Goal: Task Accomplishment & Management: Manage account settings

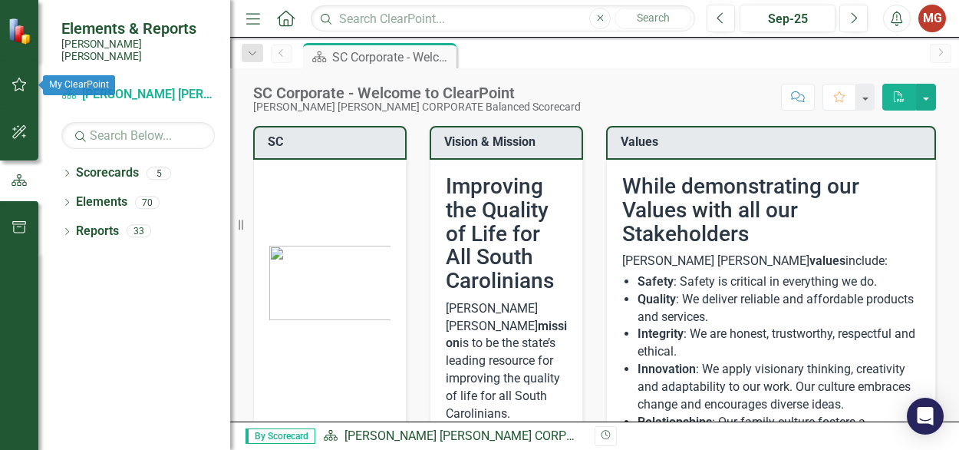
click at [21, 85] on icon "button" at bounding box center [20, 84] width 16 height 12
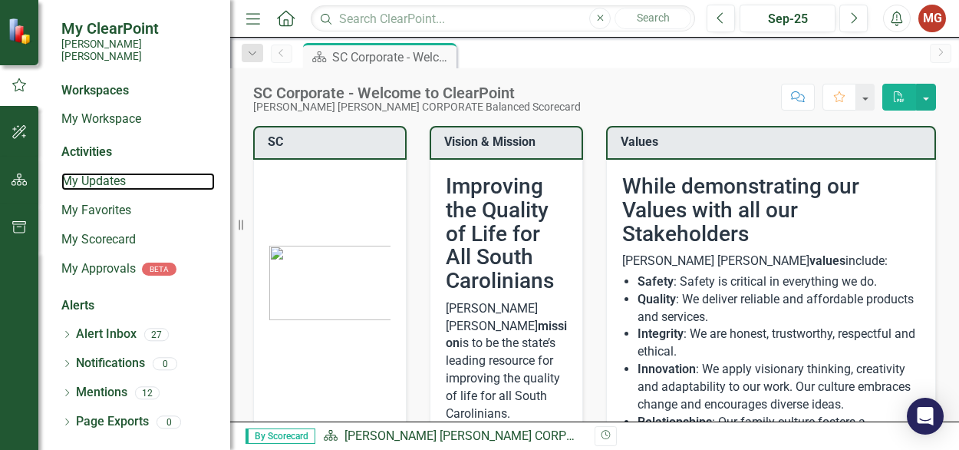
click at [115, 173] on link "My Updates" at bounding box center [138, 182] width 154 height 18
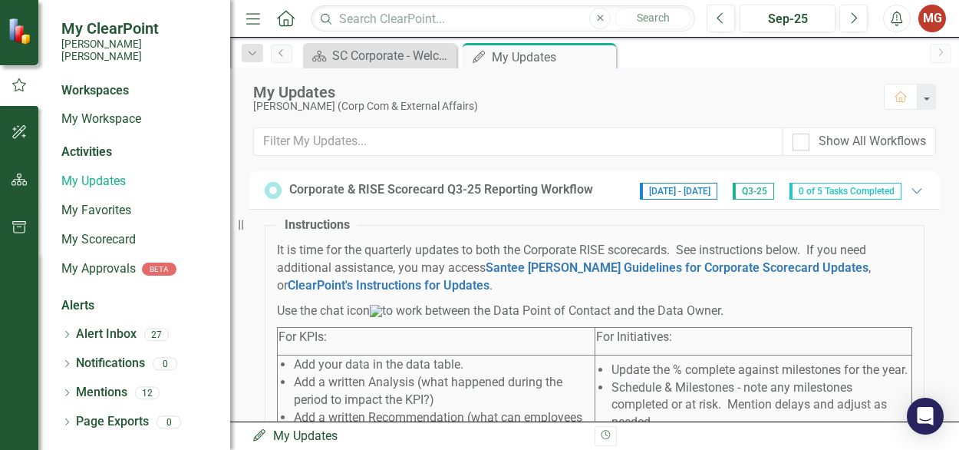
click at [553, 62] on div "My Updates" at bounding box center [552, 57] width 120 height 19
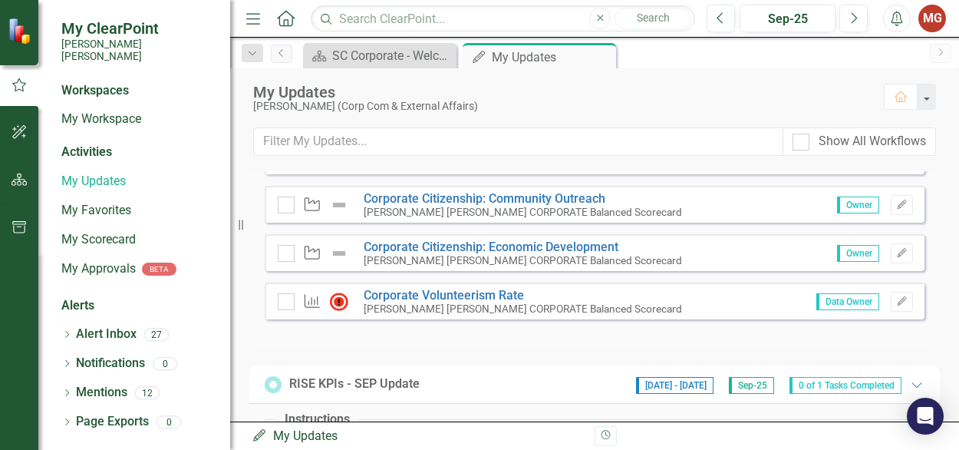
scroll to position [530, 0]
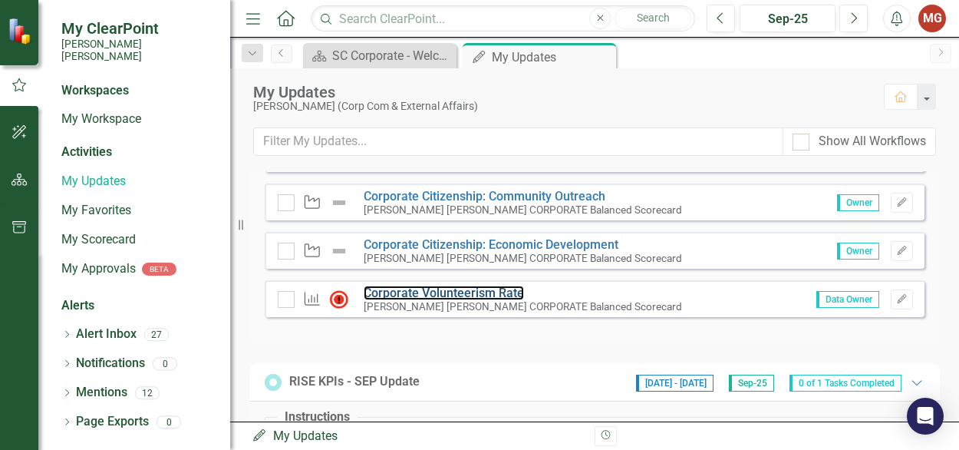
click at [434, 300] on link "Corporate Volunteerism Rate" at bounding box center [444, 293] width 160 height 15
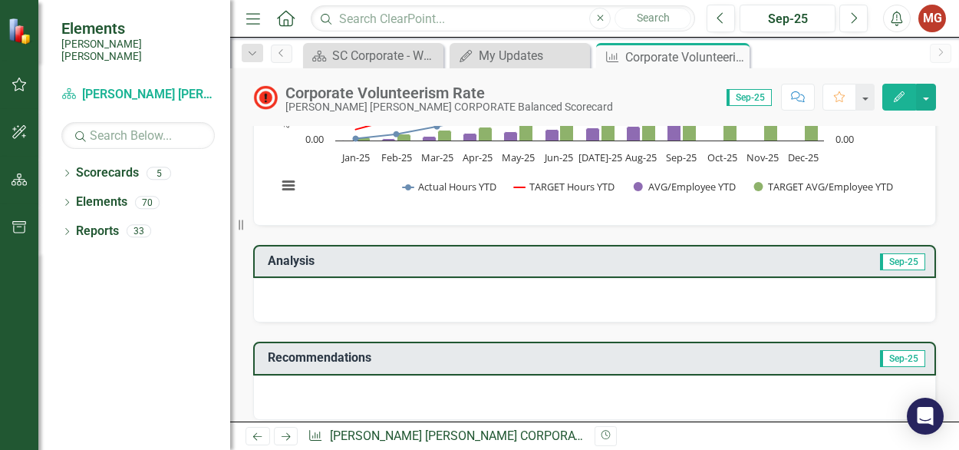
scroll to position [200, 0]
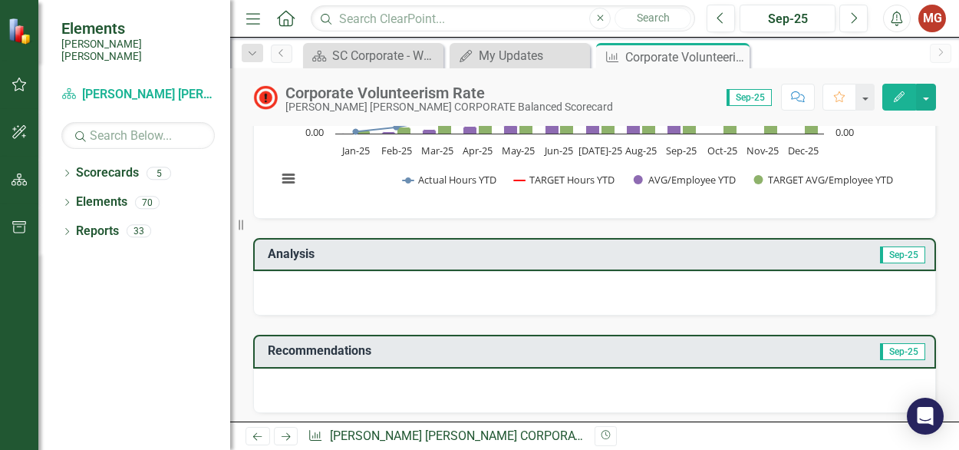
click at [698, 291] on div at bounding box center [594, 293] width 683 height 45
click at [901, 96] on icon "Edit" at bounding box center [900, 96] width 14 height 11
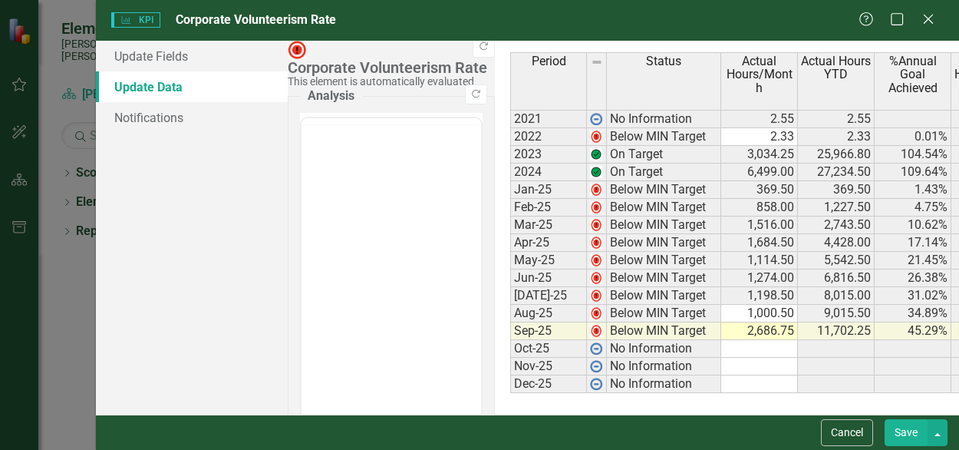
scroll to position [0, 0]
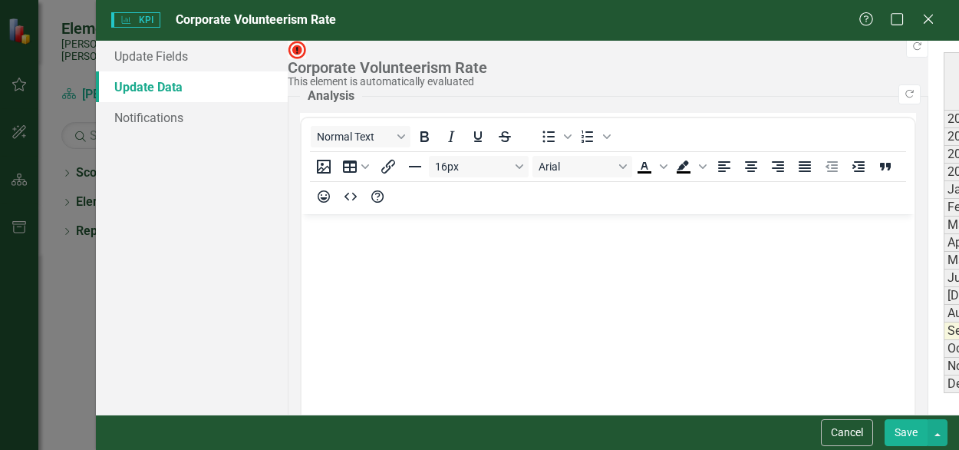
click at [910, 425] on button "Save" at bounding box center [906, 432] width 43 height 27
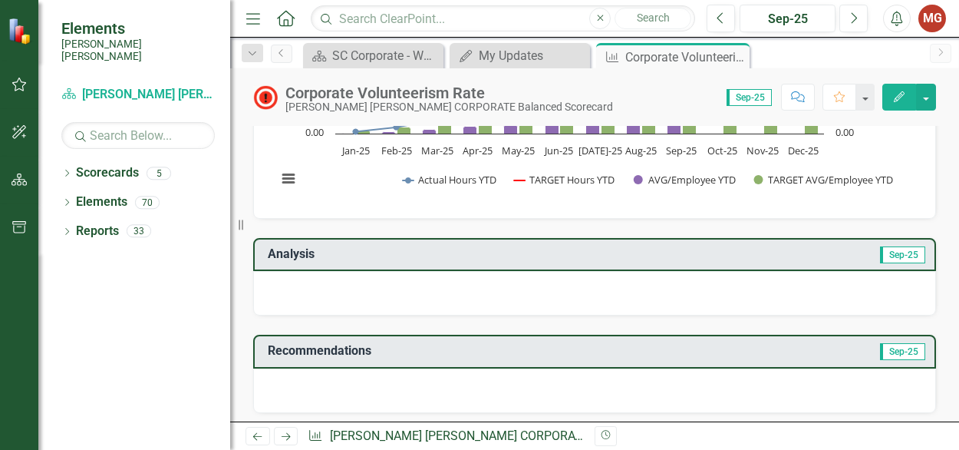
click at [361, 284] on div at bounding box center [594, 293] width 683 height 45
click at [264, 286] on div at bounding box center [594, 293] width 683 height 45
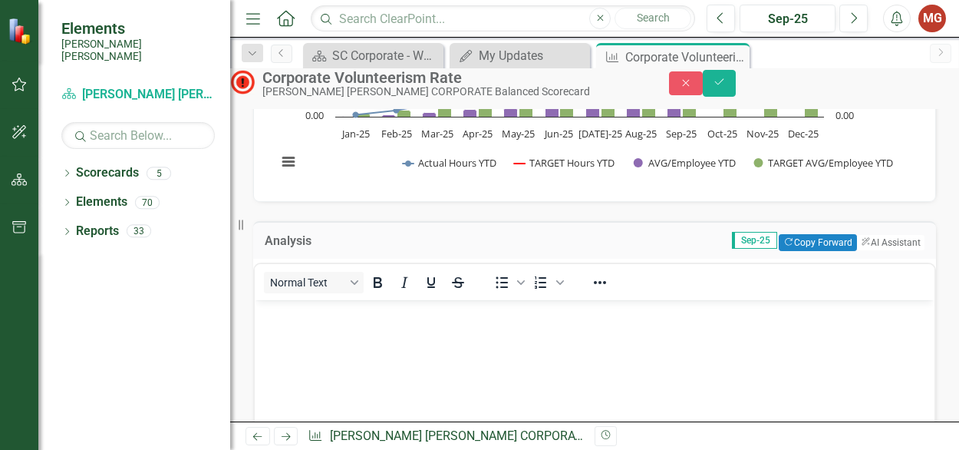
click at [879, 250] on button "ClearPoint AI AI Assistant" at bounding box center [891, 242] width 68 height 15
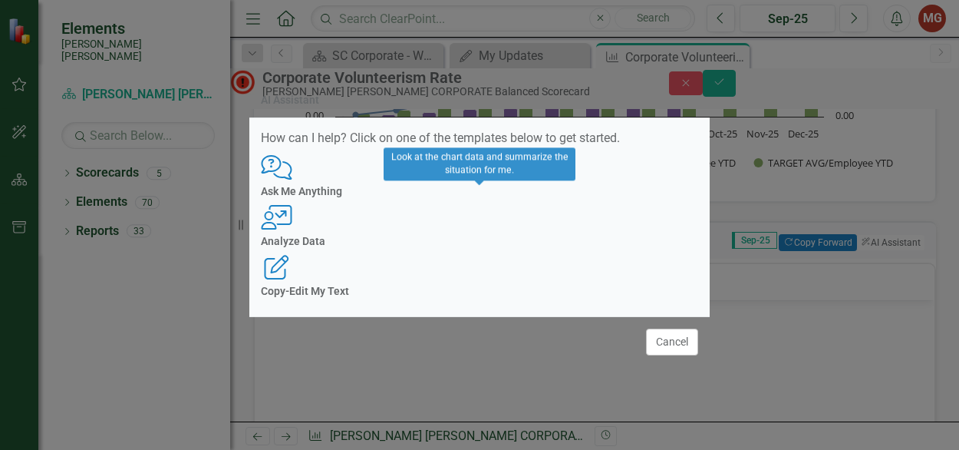
click at [467, 247] on h4 "Analyze Data" at bounding box center [479, 242] width 437 height 12
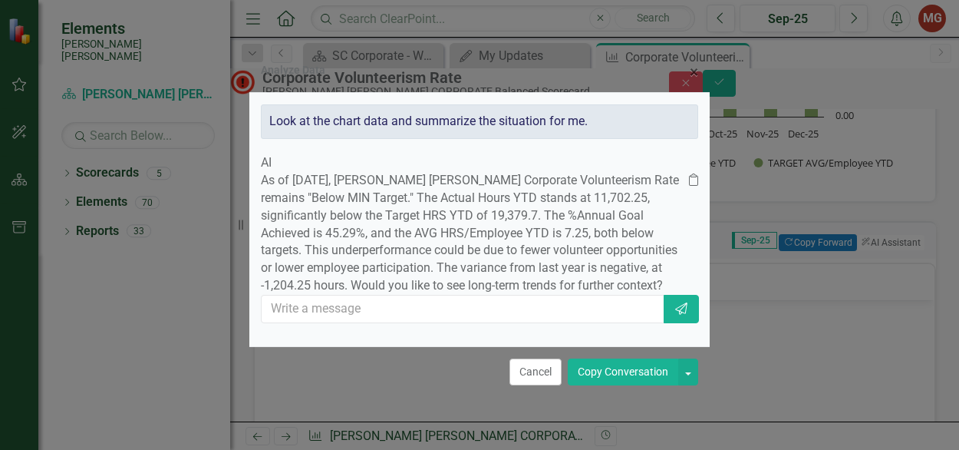
scroll to position [3, 0]
click at [612, 385] on button "Copy Conversation" at bounding box center [623, 371] width 111 height 27
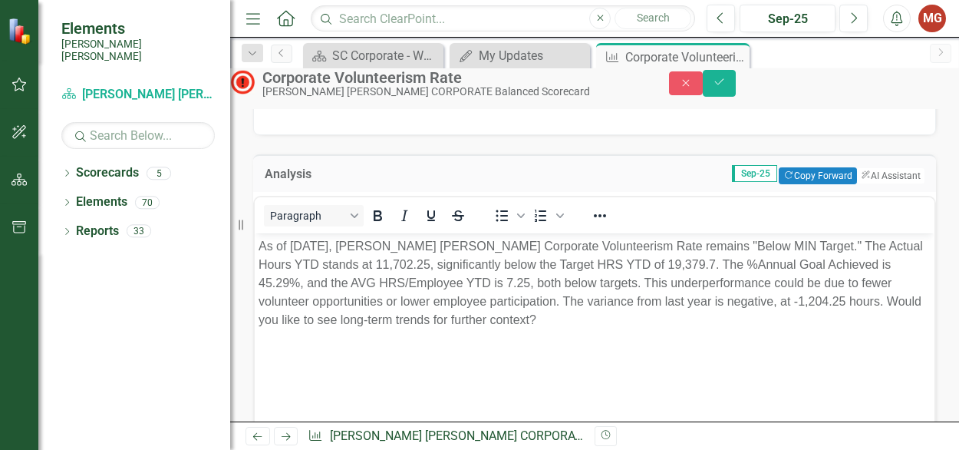
scroll to position [272, 0]
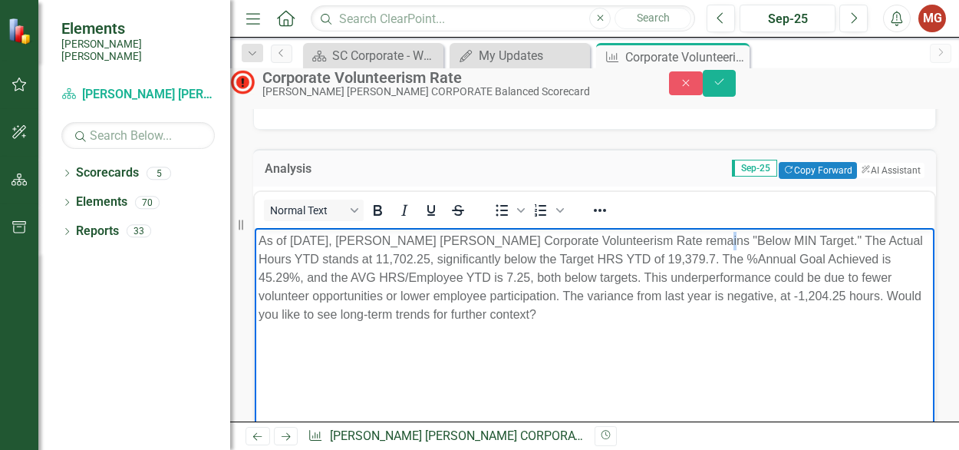
click at [695, 239] on p "As of [DATE], [PERSON_NAME] [PERSON_NAME] Corporate Volunteerism Rate remains "…" at bounding box center [595, 277] width 672 height 92
click at [668, 271] on p "As of [DATE], [PERSON_NAME] [PERSON_NAME] Corporate Volunteerism Rate remains "…" at bounding box center [595, 277] width 672 height 92
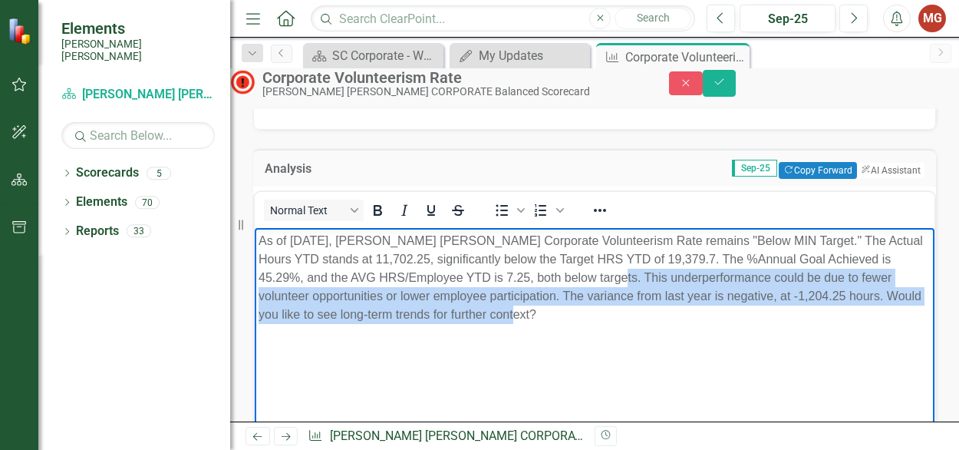
drag, startPoint x: 659, startPoint y: 275, endPoint x: 612, endPoint y: 315, distance: 60.9
click at [612, 315] on p "As of [DATE], [PERSON_NAME] [PERSON_NAME] Corporate Volunteerism Rate remains "…" at bounding box center [595, 277] width 672 height 92
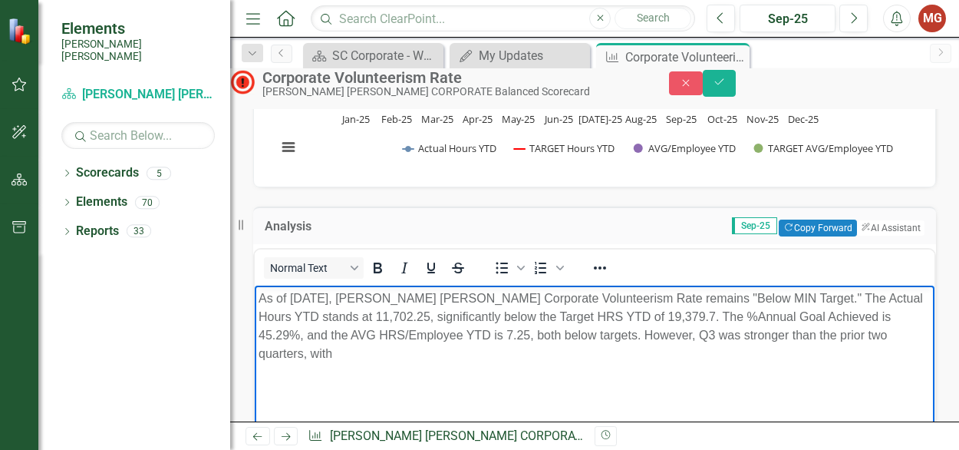
scroll to position [223, 0]
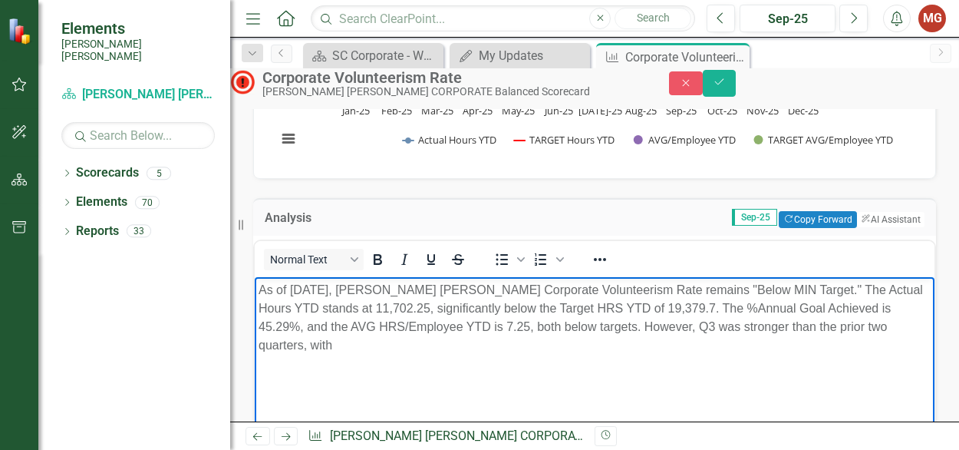
click at [342, 348] on p "As of [DATE], [PERSON_NAME] [PERSON_NAME] Corporate Volunteerism Rate remains "…" at bounding box center [595, 317] width 672 height 74
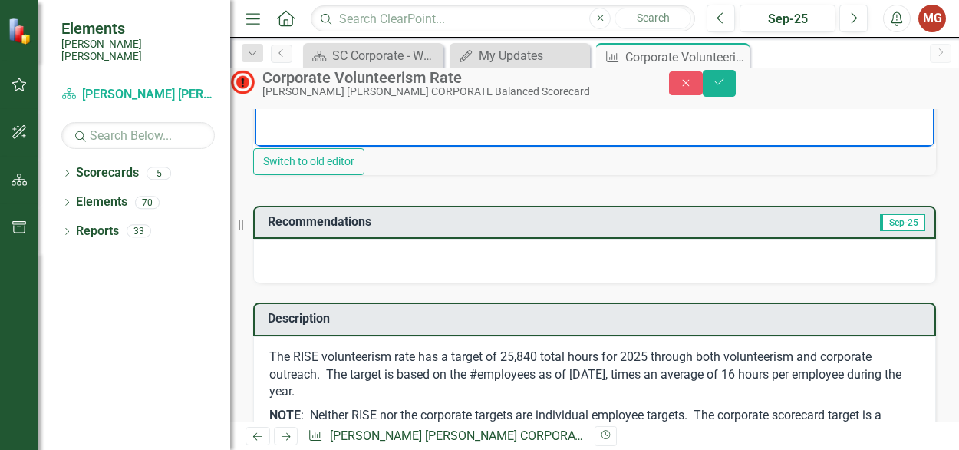
scroll to position [626, 0]
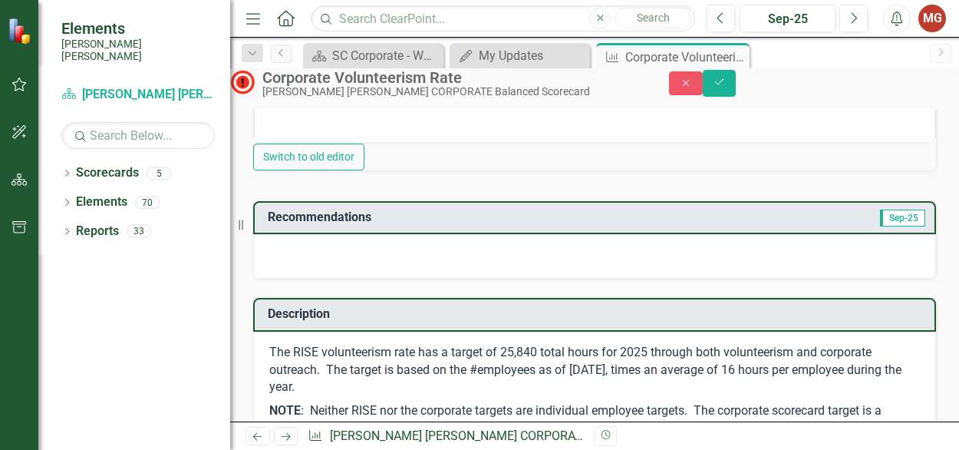
click at [610, 279] on div at bounding box center [594, 256] width 683 height 45
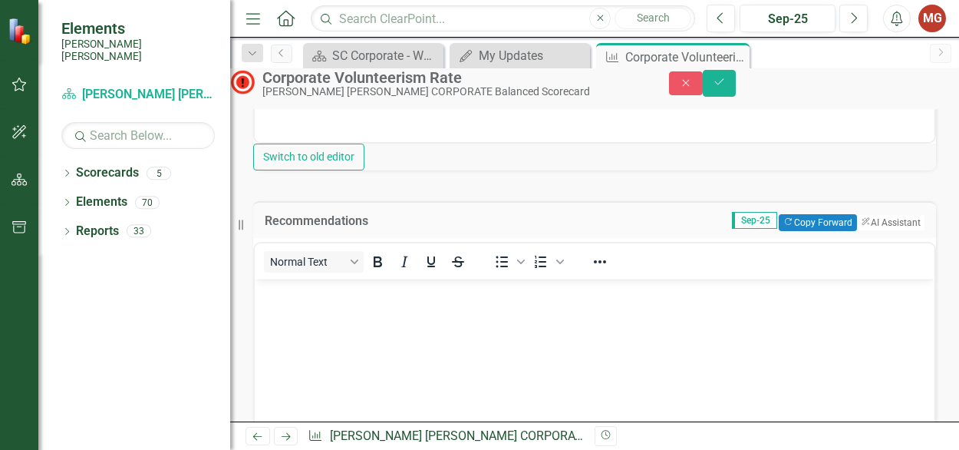
scroll to position [0, 0]
click at [537, 321] on body "Rich Text Area. Press ALT-0 for help." at bounding box center [595, 394] width 680 height 230
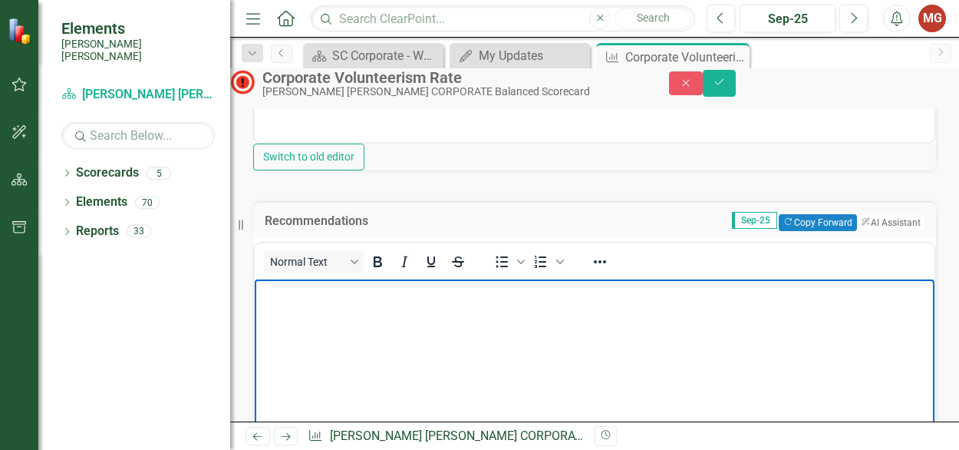
click at [867, 230] on button "ClearPoint AI AI Assistant" at bounding box center [891, 222] width 68 height 15
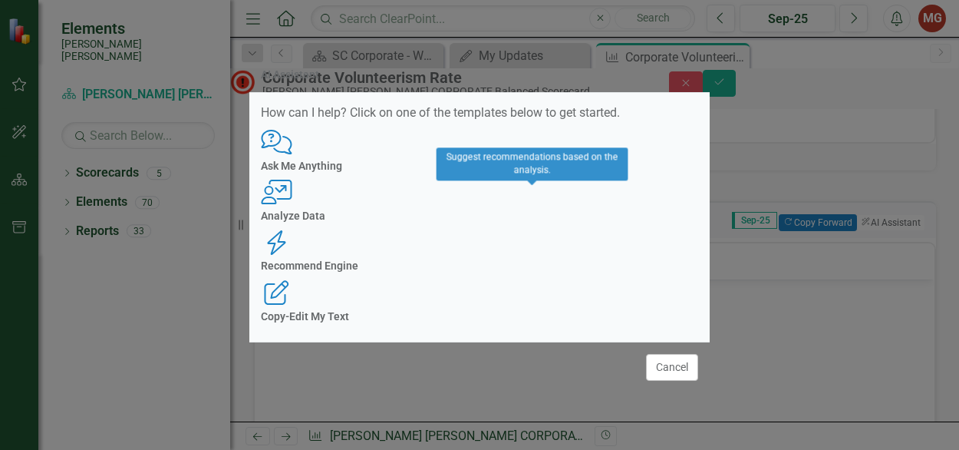
click at [536, 260] on h4 "Recommend Engine" at bounding box center [479, 266] width 437 height 12
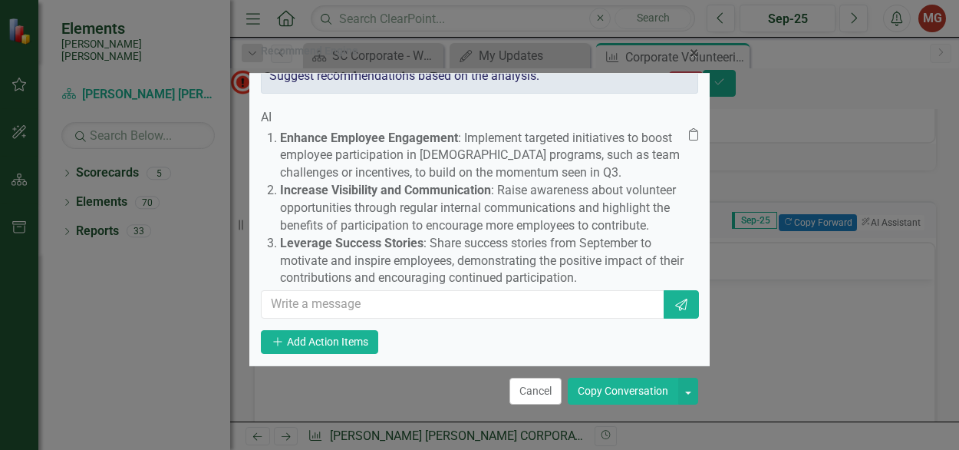
scroll to position [61, 0]
click at [619, 391] on button "Copy Conversation" at bounding box center [623, 391] width 111 height 27
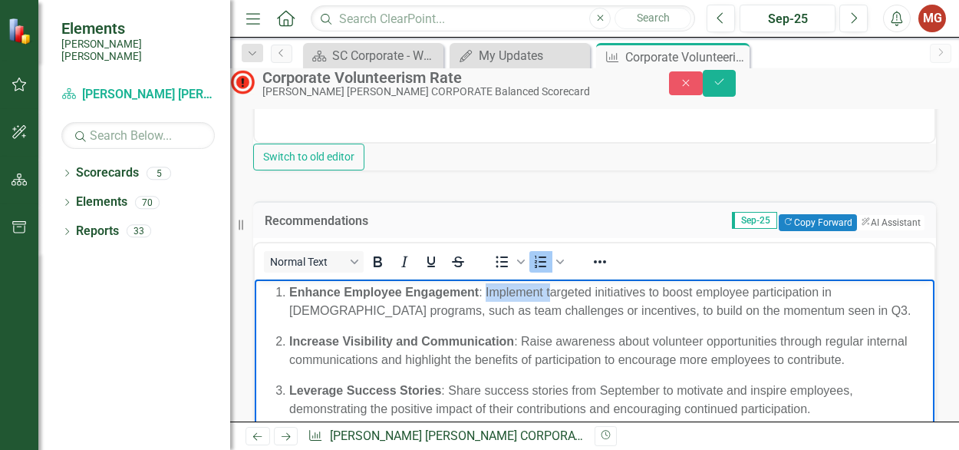
drag, startPoint x: 485, startPoint y: 292, endPoint x: 550, endPoint y: 290, distance: 64.5
click at [550, 290] on p "Enhance Employee Engagement : Implement targeted initiatives to boost employee …" at bounding box center [610, 301] width 642 height 37
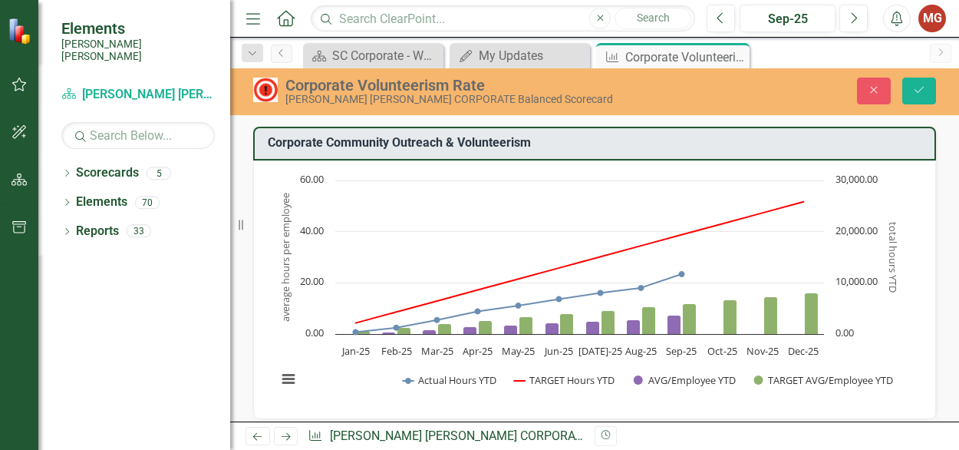
scroll to position [779, 0]
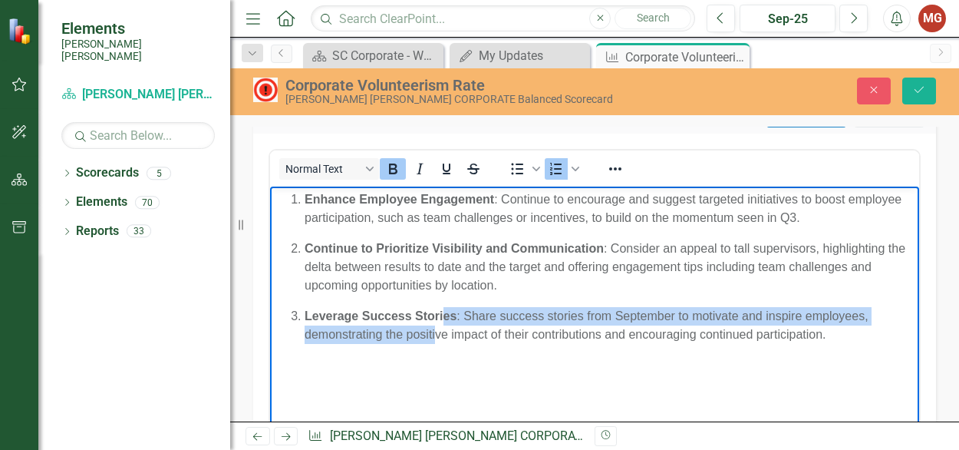
drag, startPoint x: 442, startPoint y: 309, endPoint x: 436, endPoint y: 345, distance: 35.8
click at [436, 345] on body "Enhance Employee Engagement : Continue to encourage and suggest targeted initia…" at bounding box center [594, 302] width 649 height 230
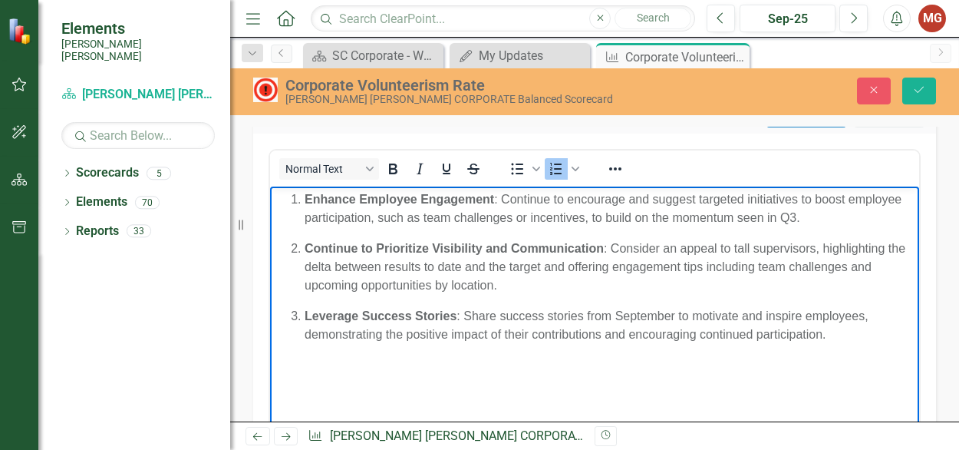
click at [436, 345] on body "Enhance Employee Engagement : Continue to encourage and suggest targeted initia…" at bounding box center [594, 302] width 649 height 230
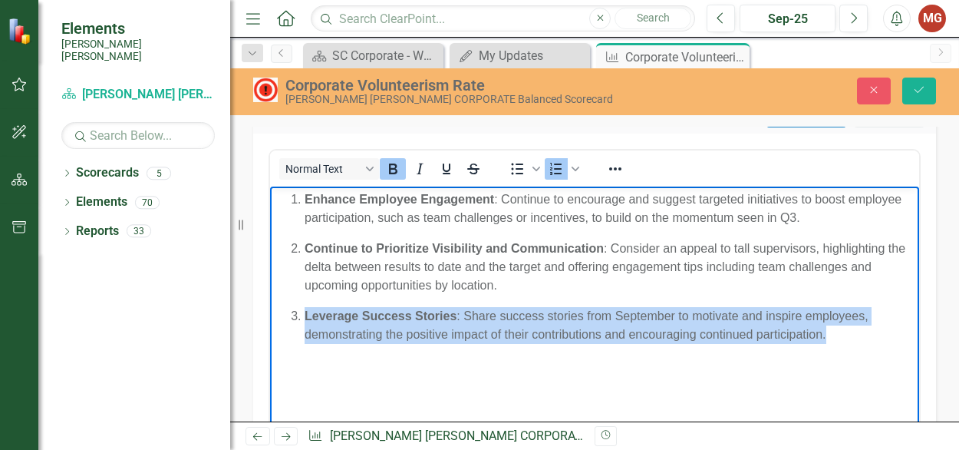
click at [436, 345] on body "Enhance Employee Engagement : Continue to encourage and suggest targeted initia…" at bounding box center [594, 302] width 649 height 230
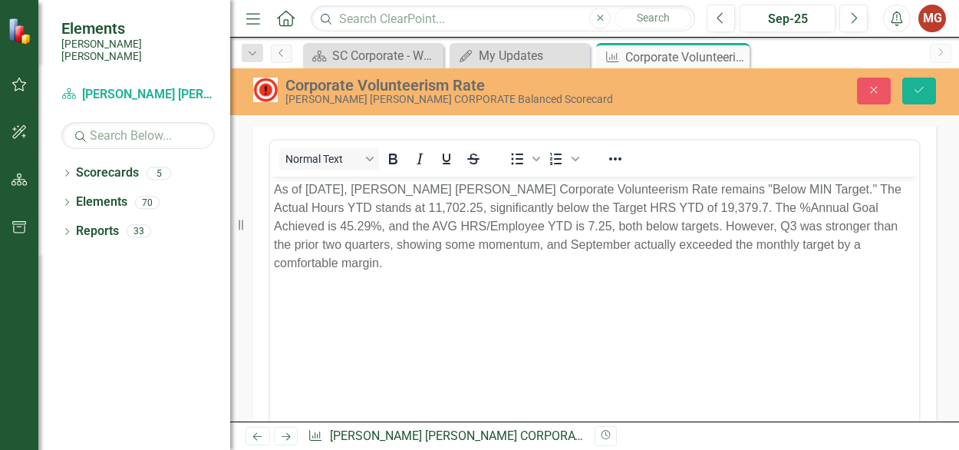
scroll to position [347, 0]
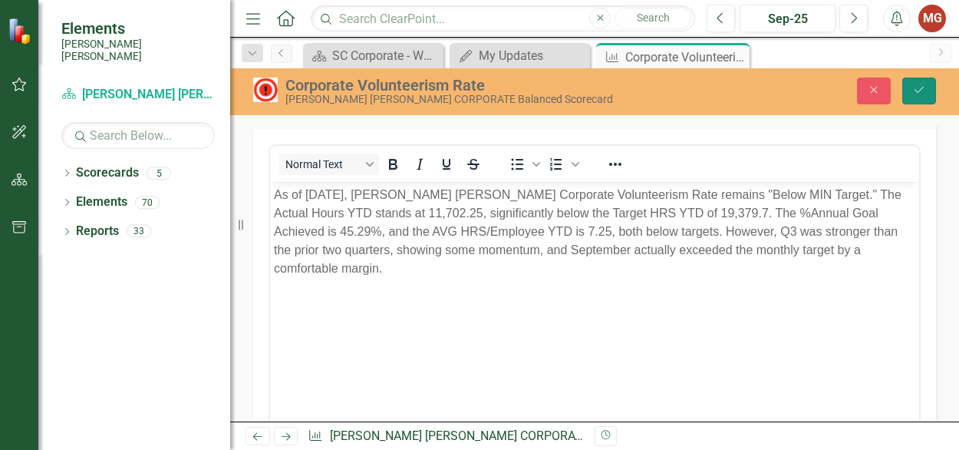
click at [925, 91] on icon "Save" at bounding box center [920, 89] width 14 height 11
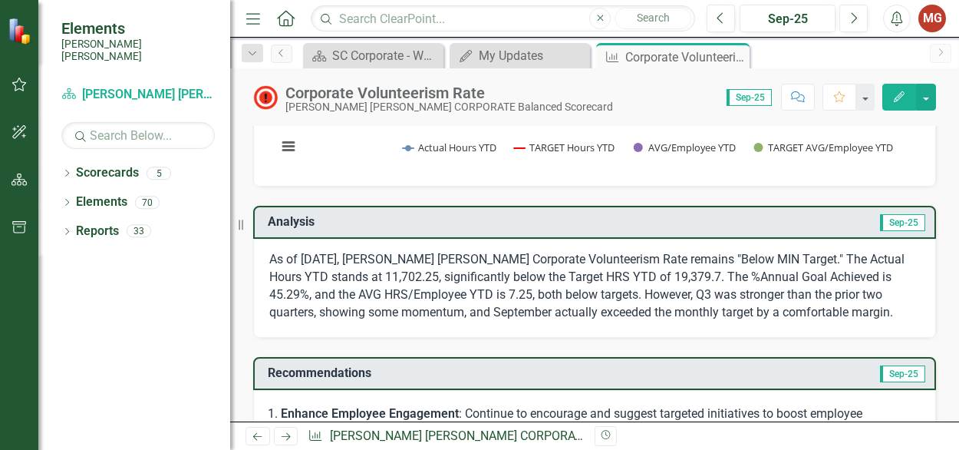
scroll to position [0, 0]
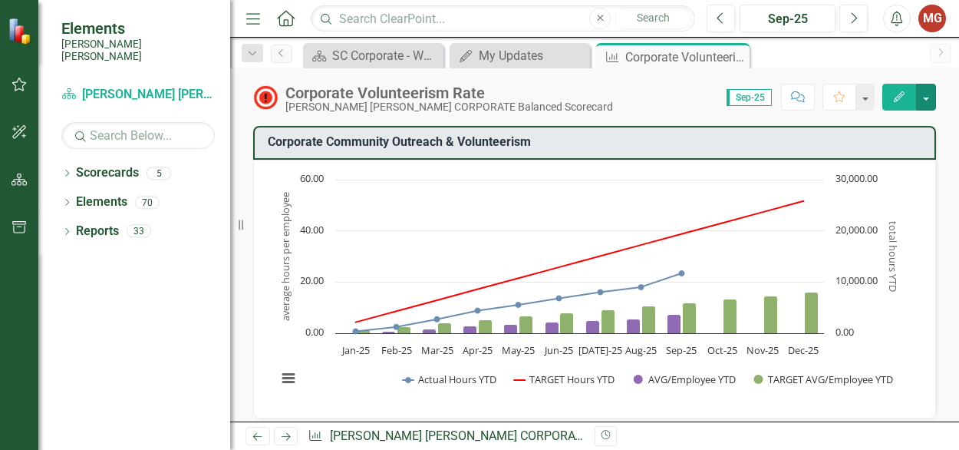
click at [932, 102] on button "button" at bounding box center [926, 97] width 20 height 27
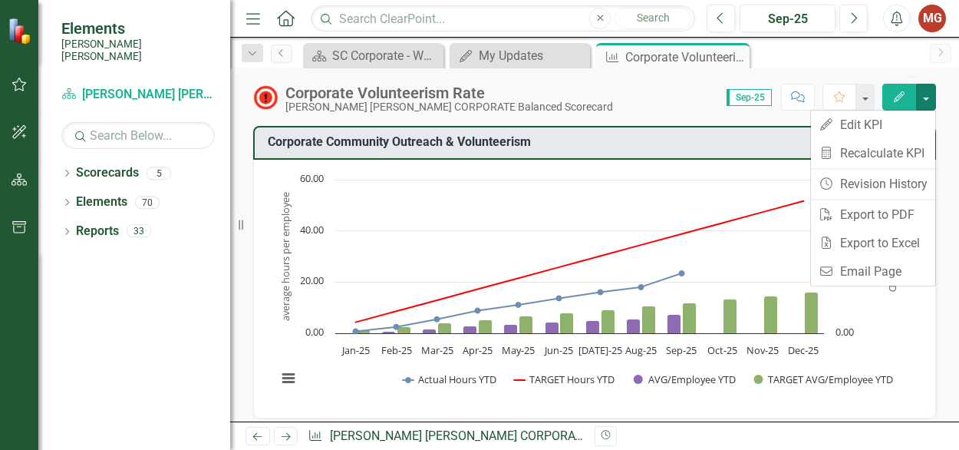
click at [932, 102] on button "button" at bounding box center [926, 97] width 20 height 27
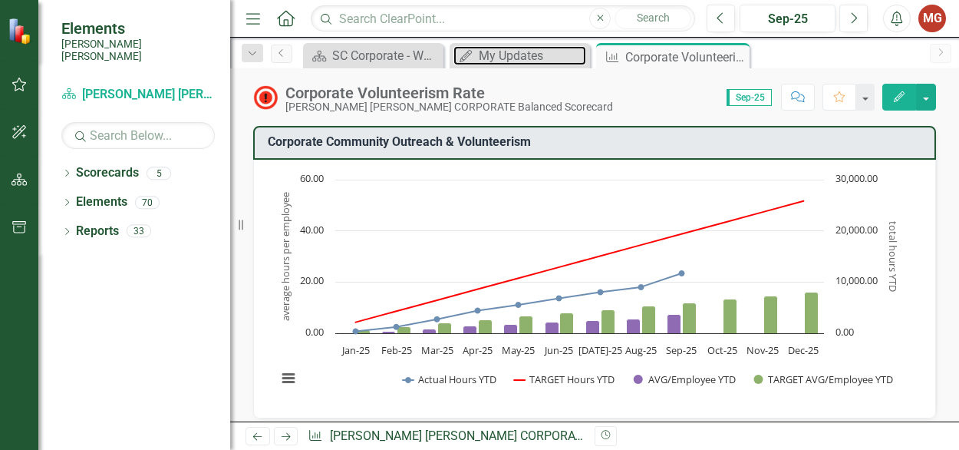
click at [522, 58] on div "My Updates" at bounding box center [532, 55] width 107 height 19
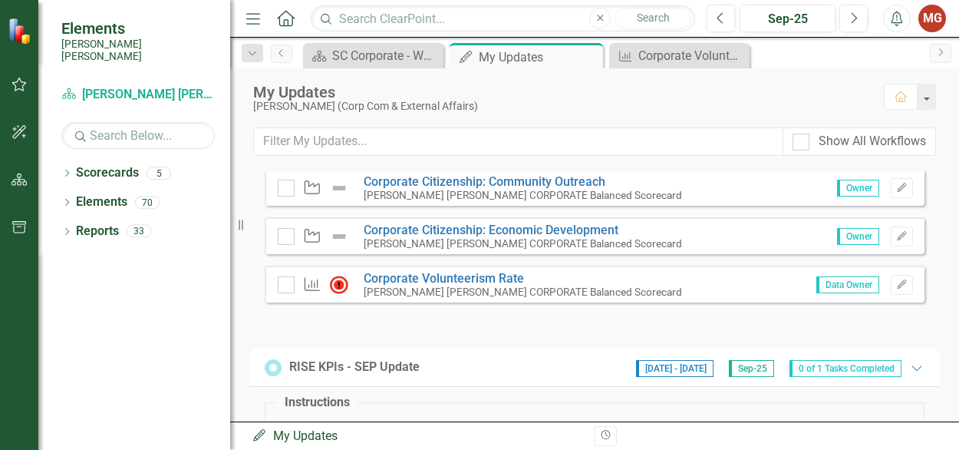
scroll to position [548, 0]
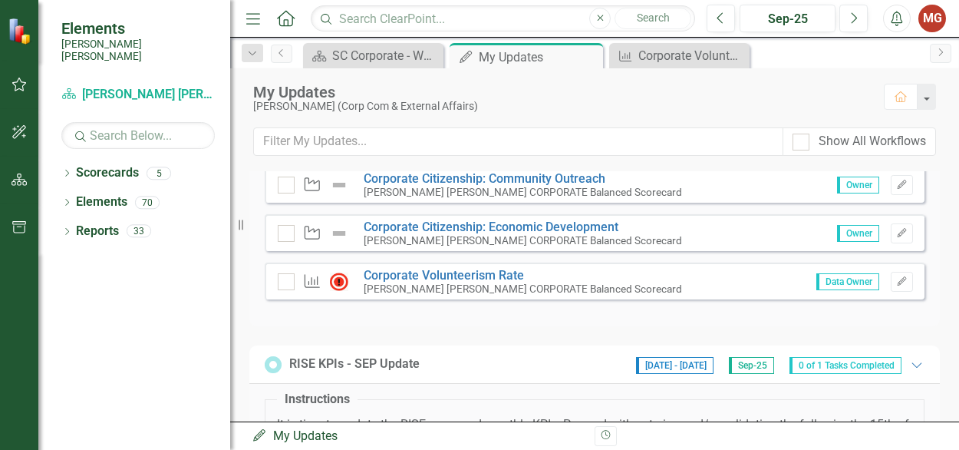
click at [285, 283] on input "checkbox" at bounding box center [283, 278] width 10 height 10
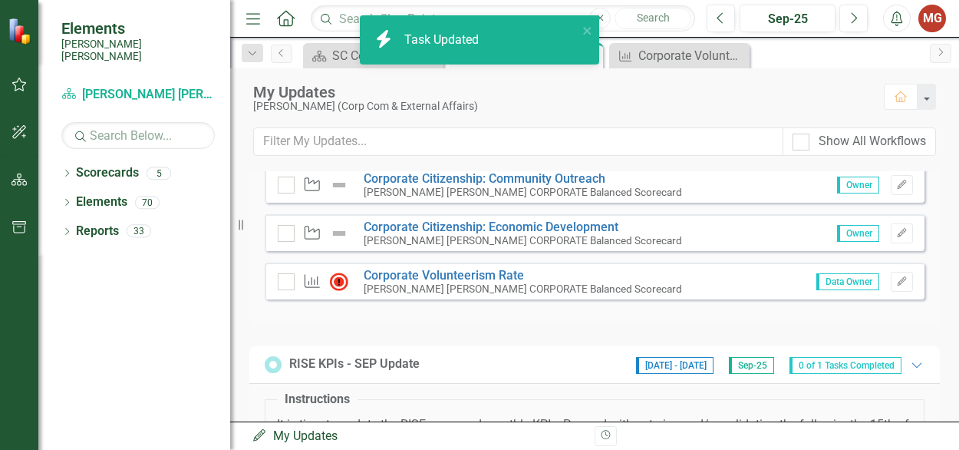
checkbox input "true"
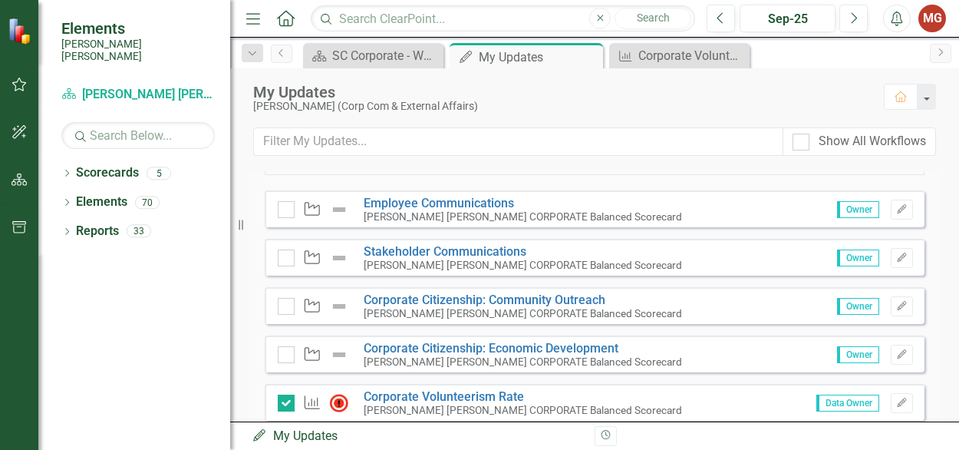
scroll to position [474, 0]
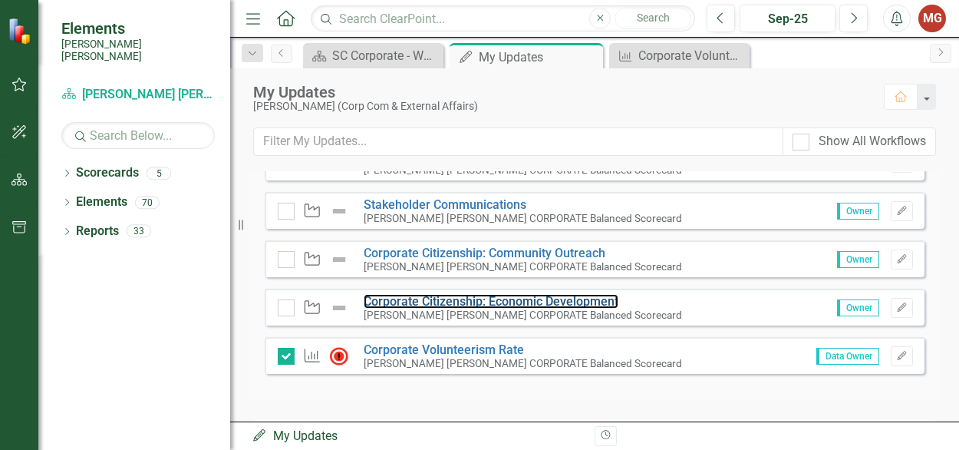
click at [425, 309] on link "Corporate Citizenship: Economic Development" at bounding box center [491, 301] width 255 height 15
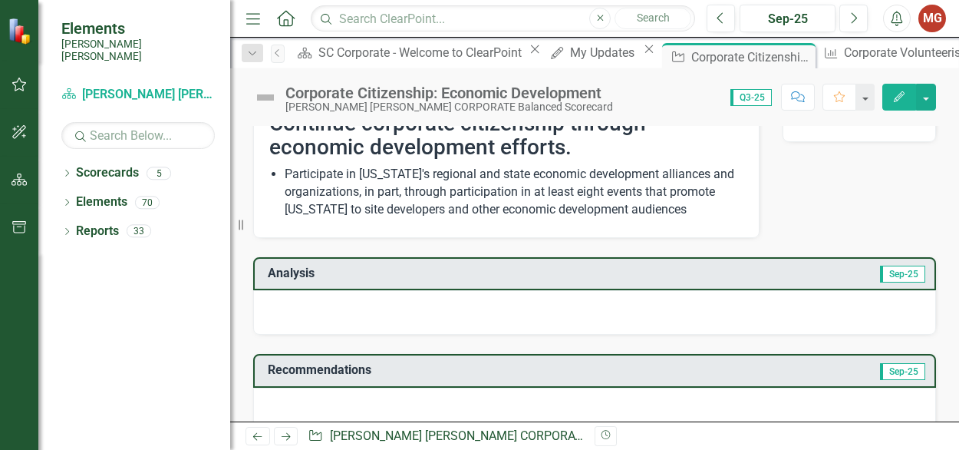
scroll to position [47, 0]
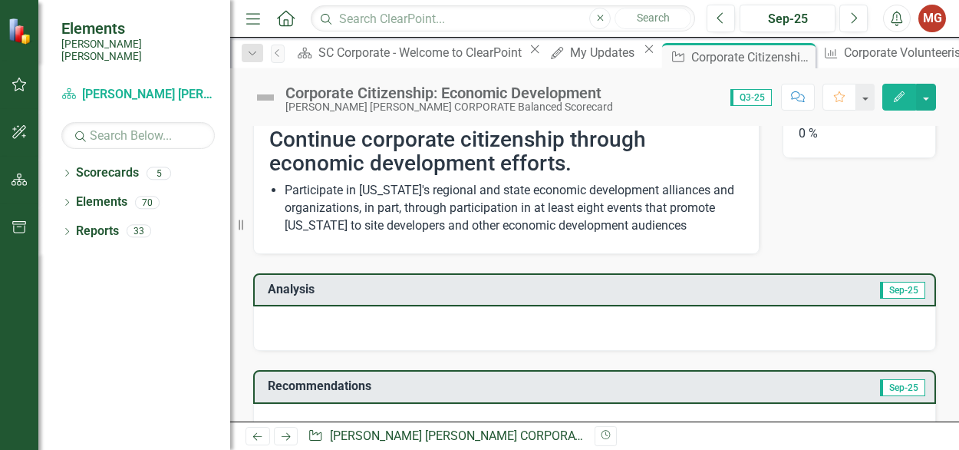
click at [284, 335] on div at bounding box center [594, 328] width 683 height 45
click at [355, 340] on div at bounding box center [594, 328] width 683 height 45
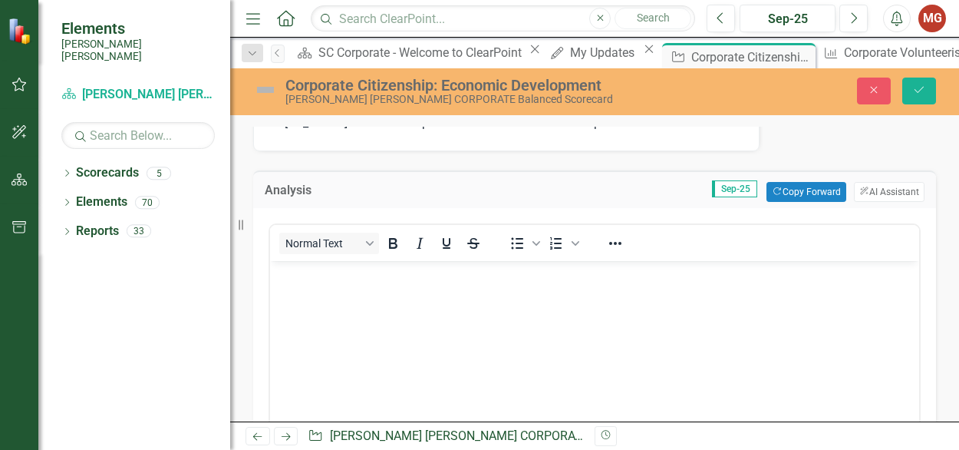
scroll to position [154, 0]
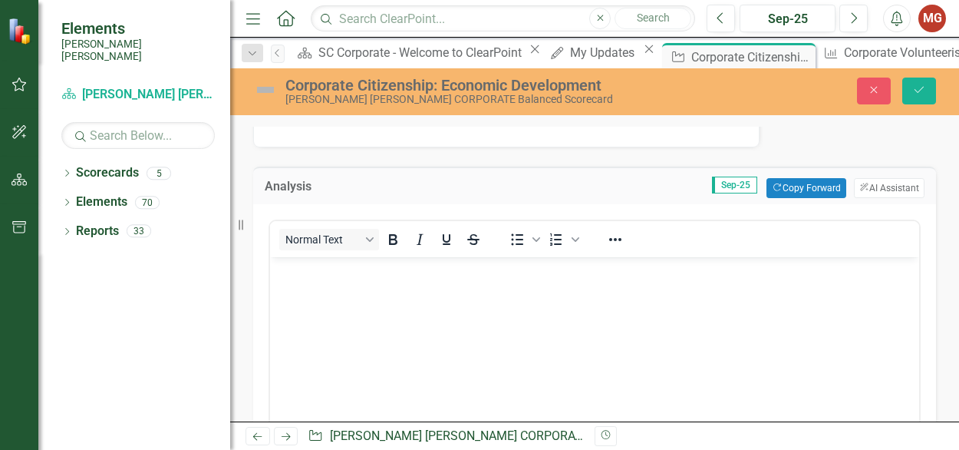
click at [662, 286] on body "Rich Text Area. Press ALT-0 for help." at bounding box center [594, 372] width 649 height 230
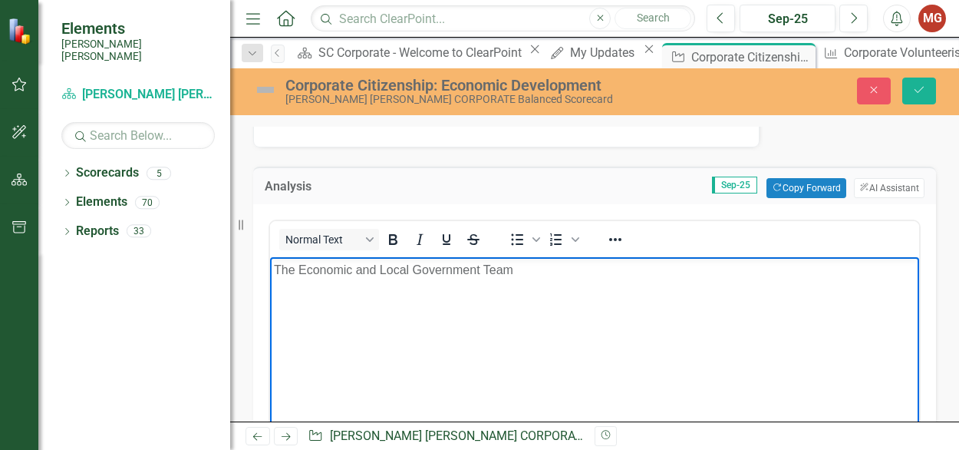
click at [356, 273] on p "The Economic and Local Government Team" at bounding box center [595, 270] width 642 height 18
click at [607, 276] on p "The Economic Development and Local Government Team" at bounding box center [595, 270] width 642 height 18
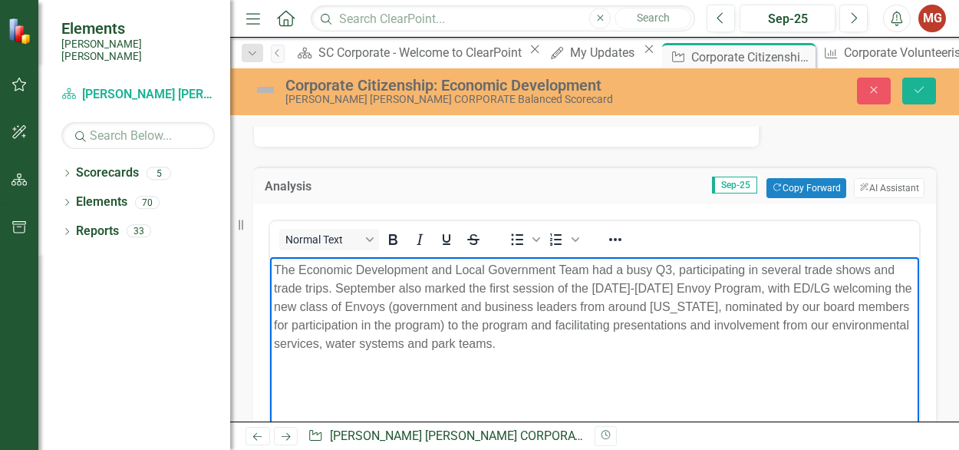
click at [607, 276] on p "The Economic Development and Local Government Team had a busy Q3, participating…" at bounding box center [595, 307] width 642 height 92
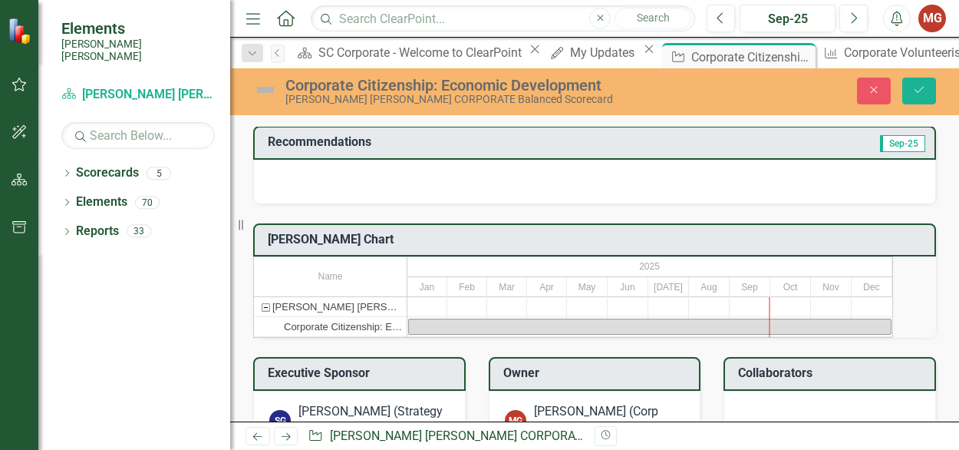
scroll to position [594, 0]
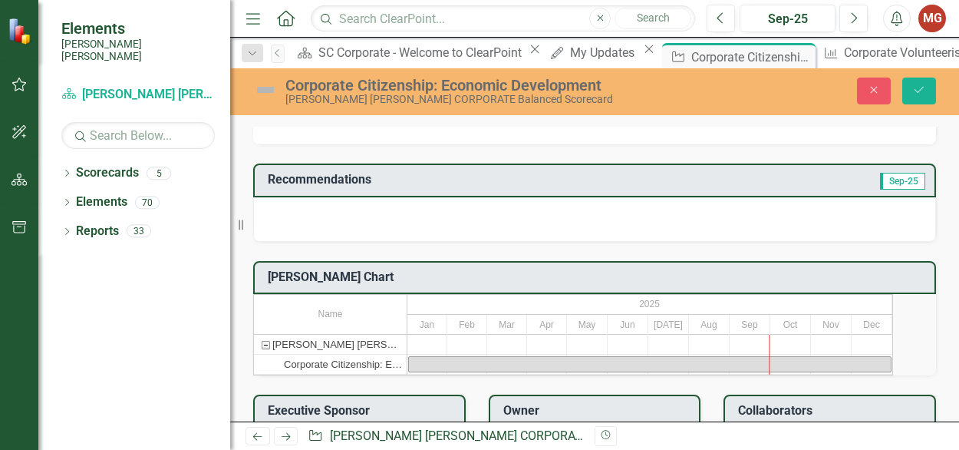
click at [477, 232] on div at bounding box center [594, 219] width 683 height 45
click at [401, 213] on div at bounding box center [594, 219] width 683 height 45
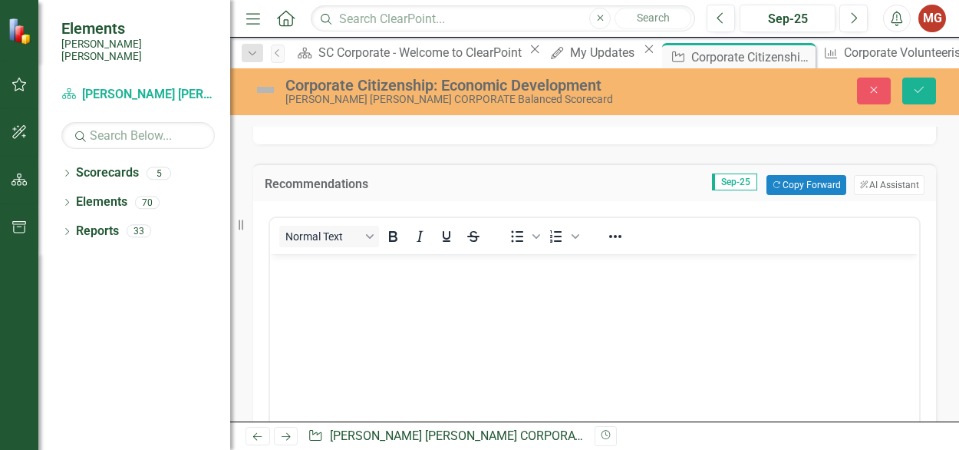
scroll to position [0, 0]
click at [332, 266] on p "Rich Text Area. Press ALT-0 for help." at bounding box center [595, 267] width 642 height 18
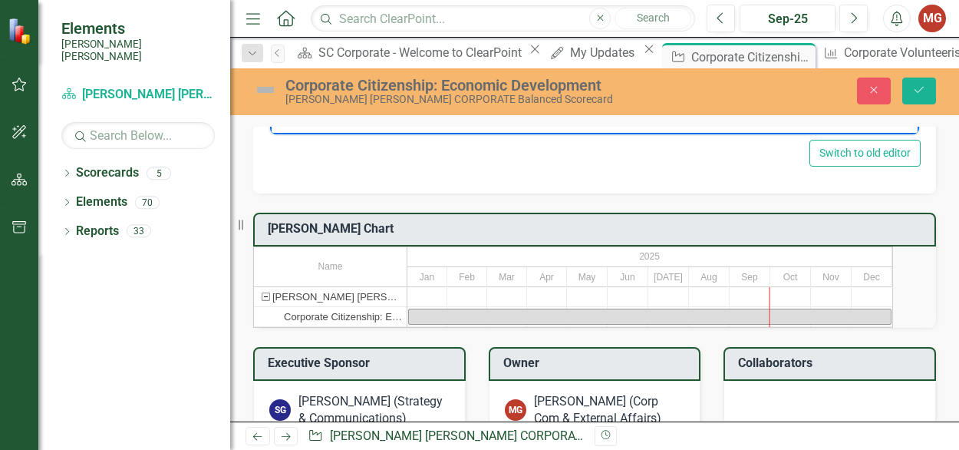
scroll to position [998, 0]
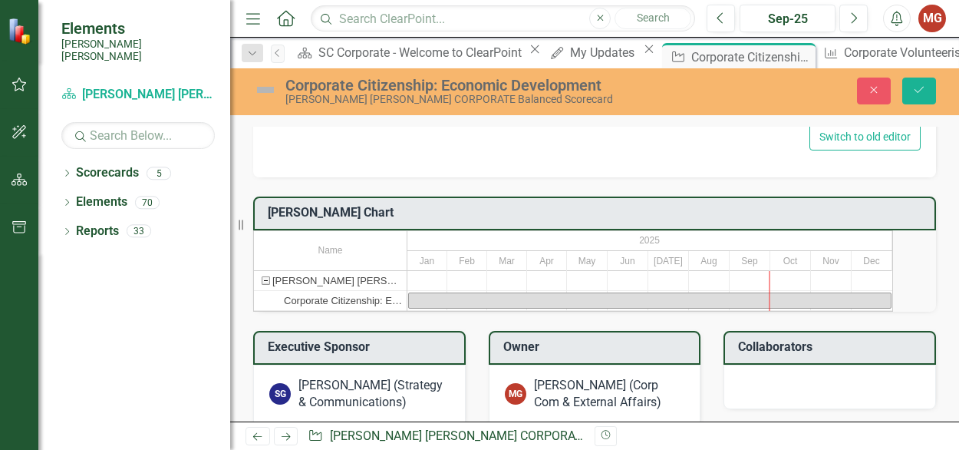
click at [628, 308] on div "Task: Start date: 2025-01-01 End date: 2025-12-31" at bounding box center [650, 300] width 482 height 15
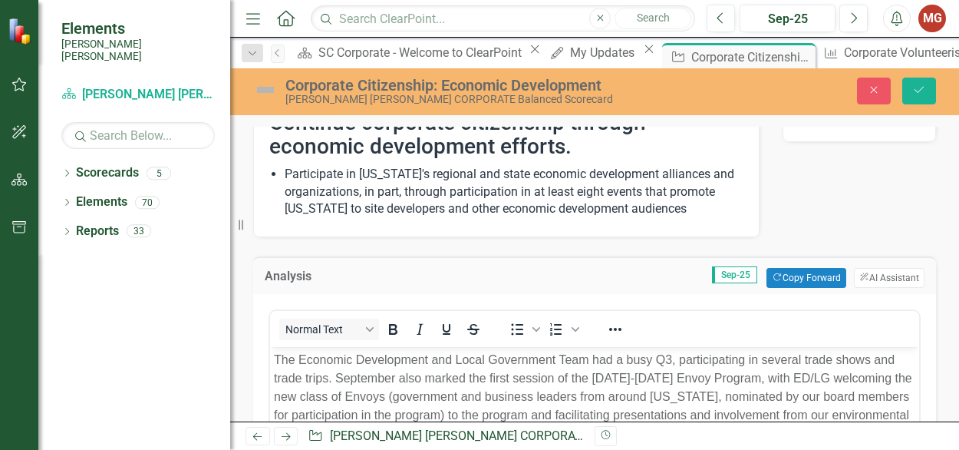
scroll to position [56, 0]
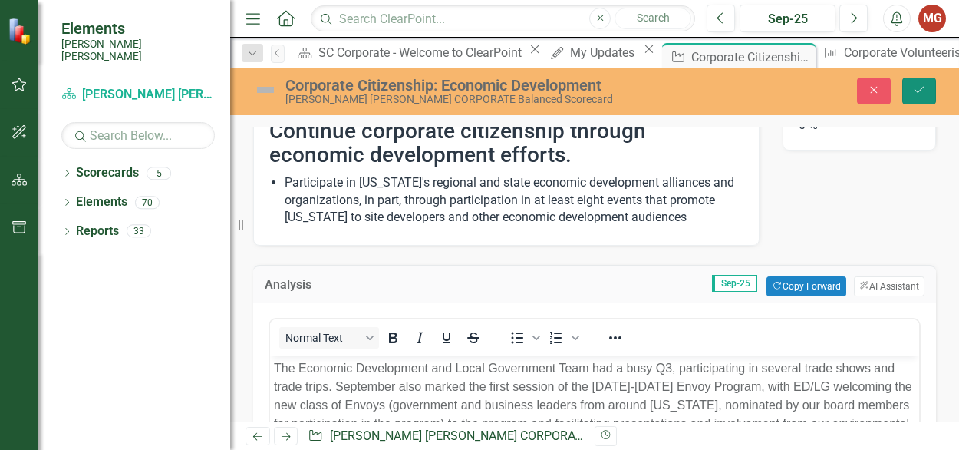
click at [921, 88] on icon "Save" at bounding box center [920, 89] width 14 height 11
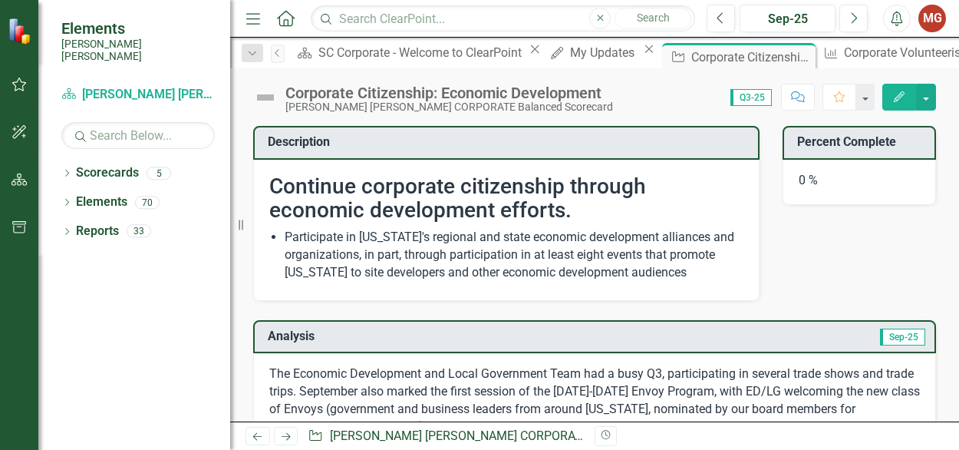
click at [865, 102] on button "button" at bounding box center [866, 97] width 18 height 27
click at [570, 57] on div "My Updates" at bounding box center [604, 52] width 69 height 19
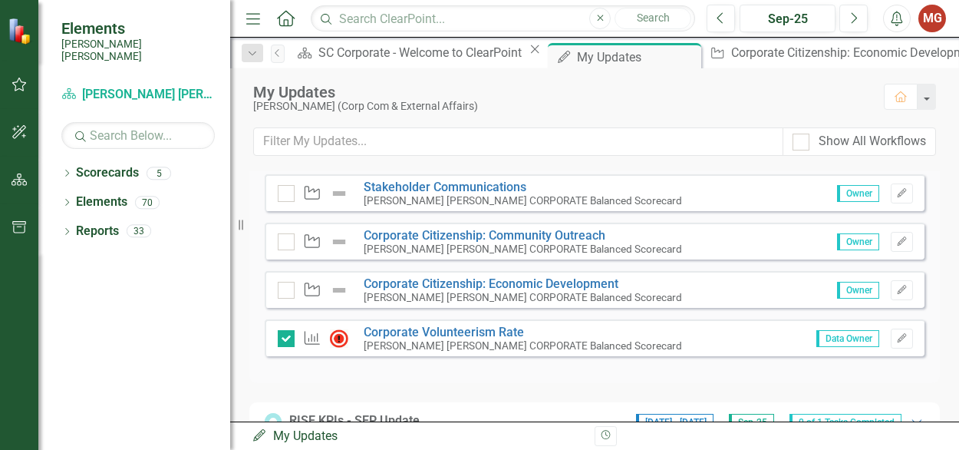
scroll to position [454, 0]
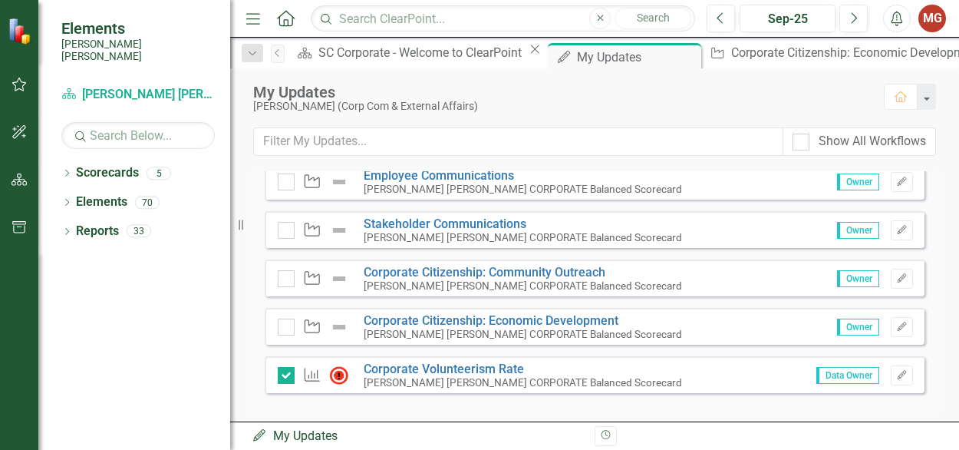
click at [286, 328] on input "checkbox" at bounding box center [283, 324] width 10 height 10
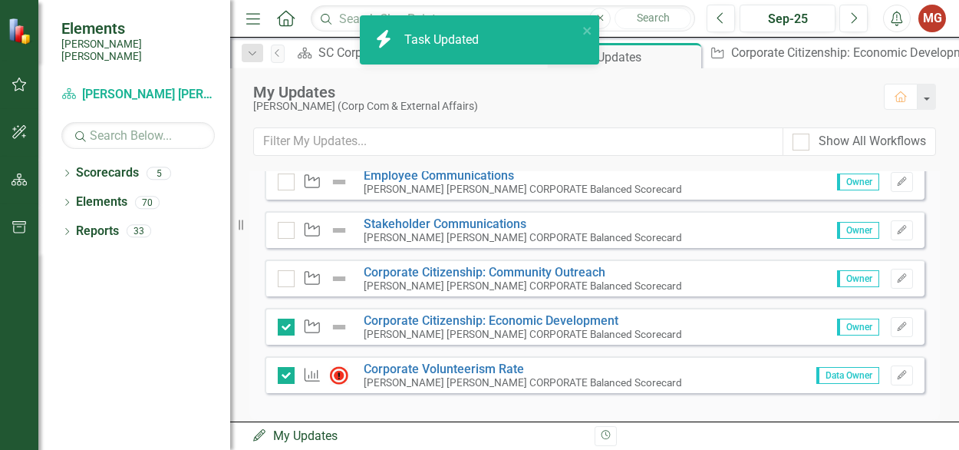
checkbox input "true"
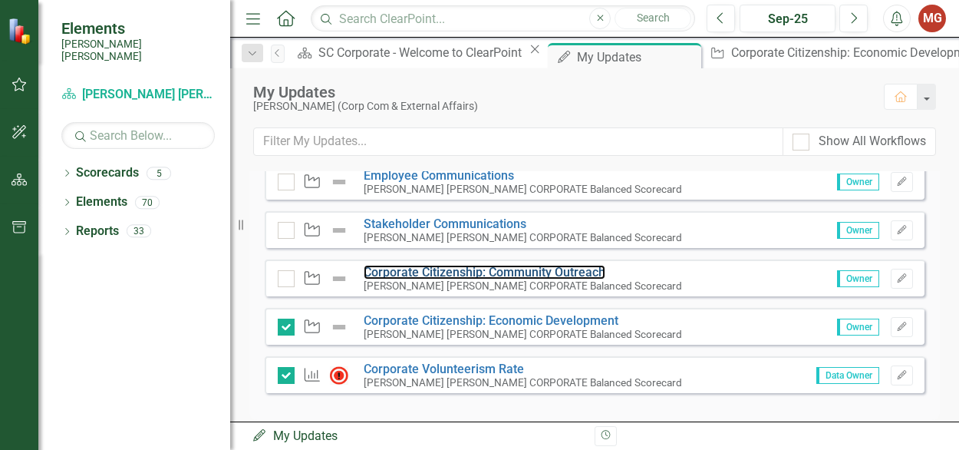
click at [537, 279] on link "Corporate Citizenship: Community Outreach" at bounding box center [485, 272] width 242 height 15
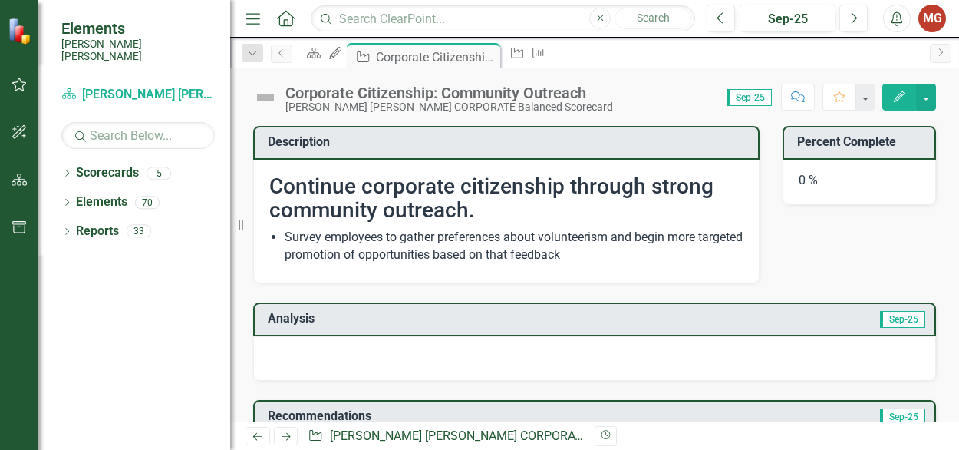
click at [408, 351] on div at bounding box center [594, 358] width 683 height 45
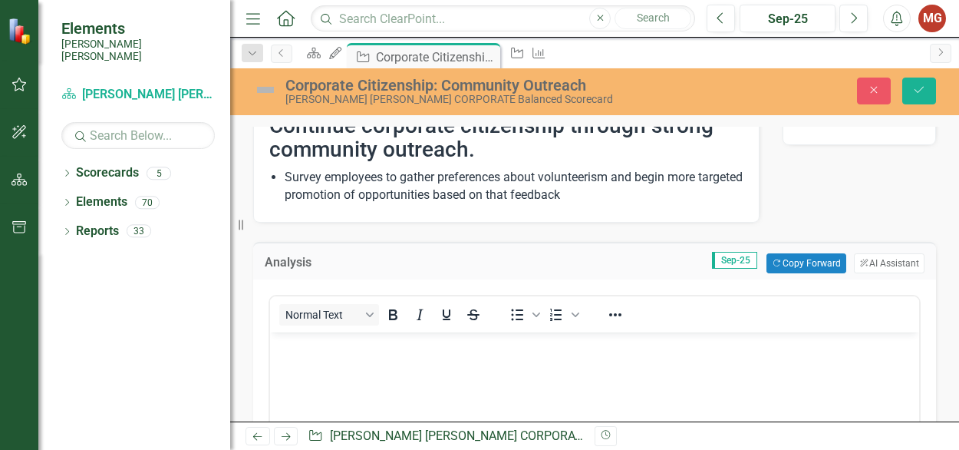
scroll to position [83, 0]
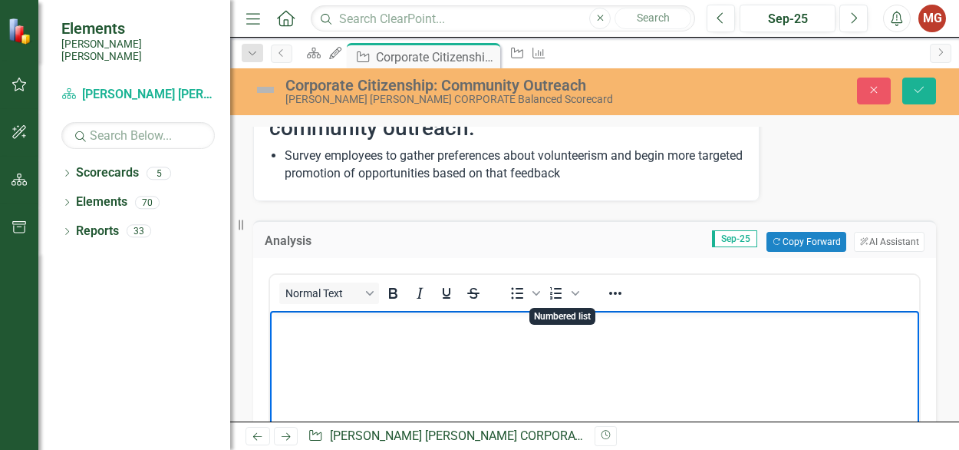
click at [536, 348] on body "Rich Text Area. Press ALT-0 for help." at bounding box center [594, 426] width 649 height 230
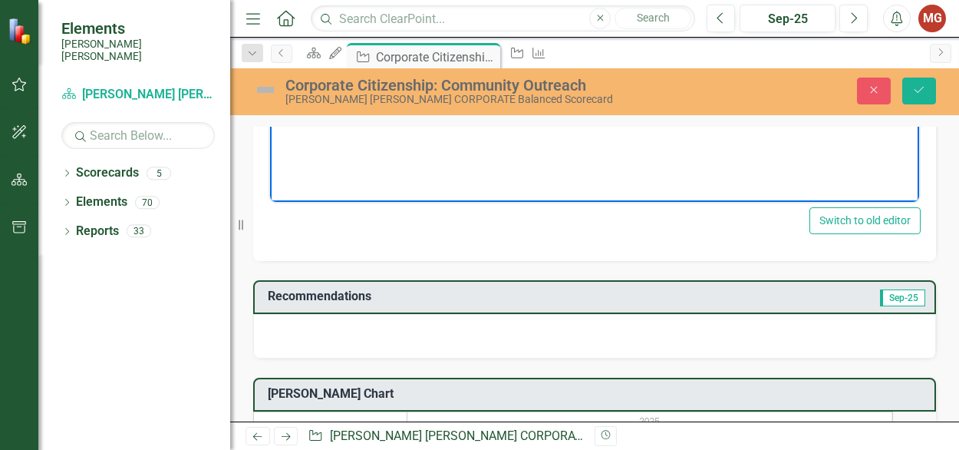
scroll to position [468, 0]
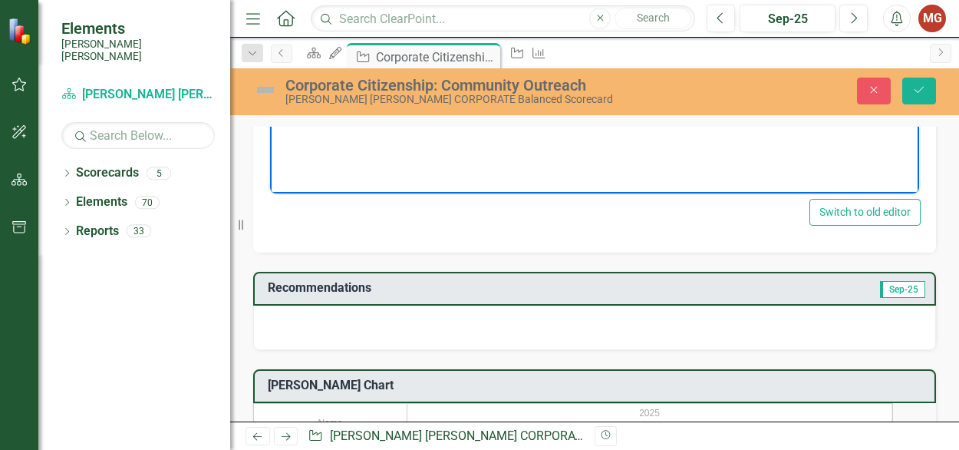
click at [660, 320] on div at bounding box center [594, 327] width 683 height 45
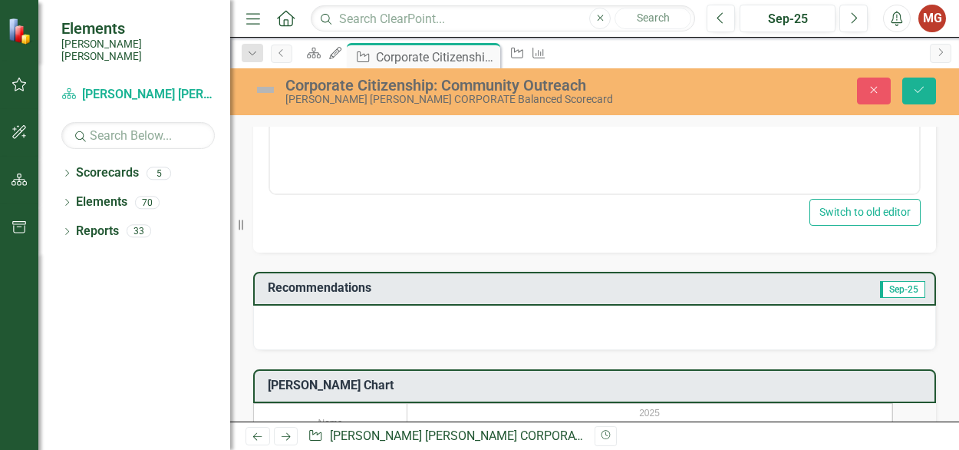
click at [660, 320] on div at bounding box center [594, 327] width 683 height 45
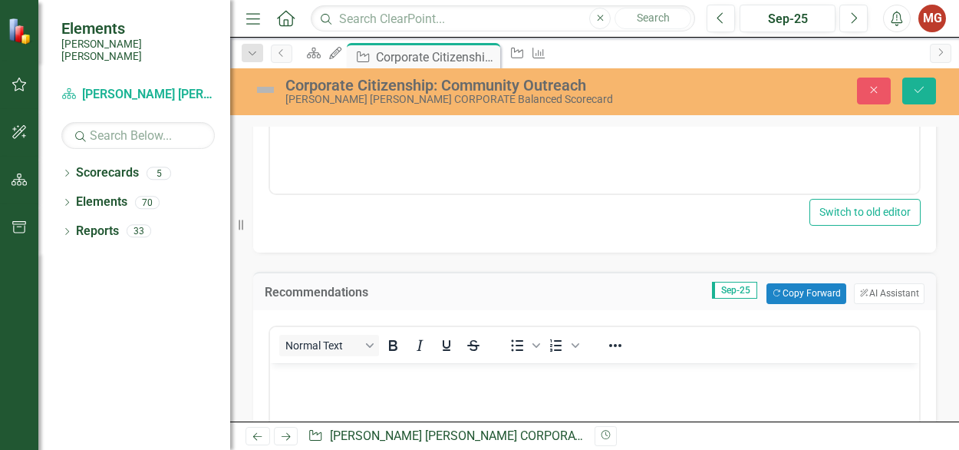
scroll to position [0, 0]
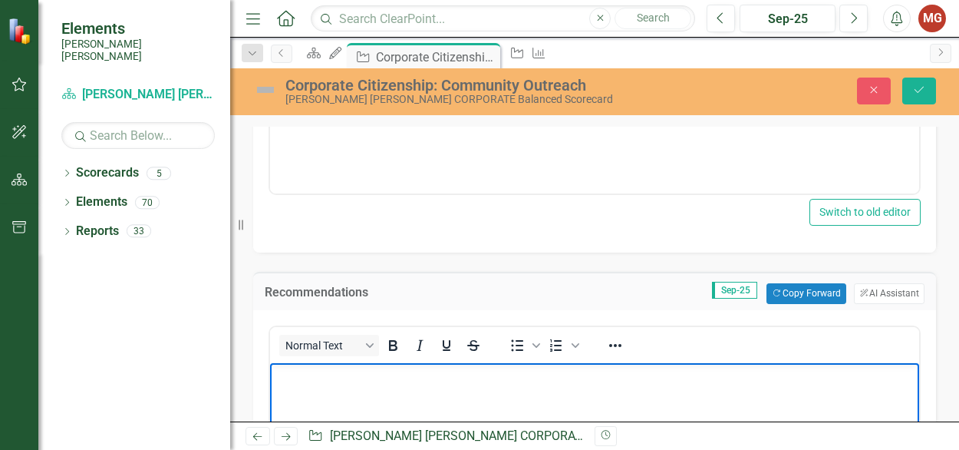
click at [368, 383] on p "Rich Text Area. Press ALT-0 for help." at bounding box center [595, 375] width 642 height 18
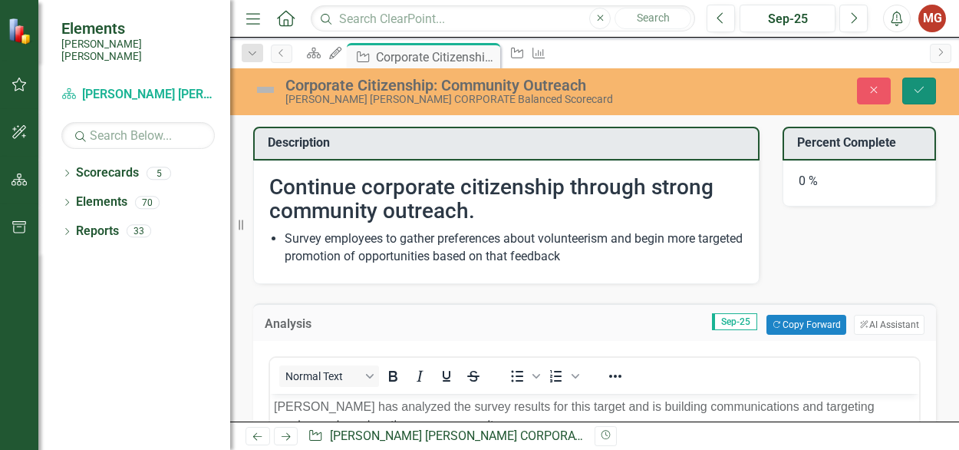
click at [926, 89] on icon "Save" at bounding box center [920, 89] width 14 height 11
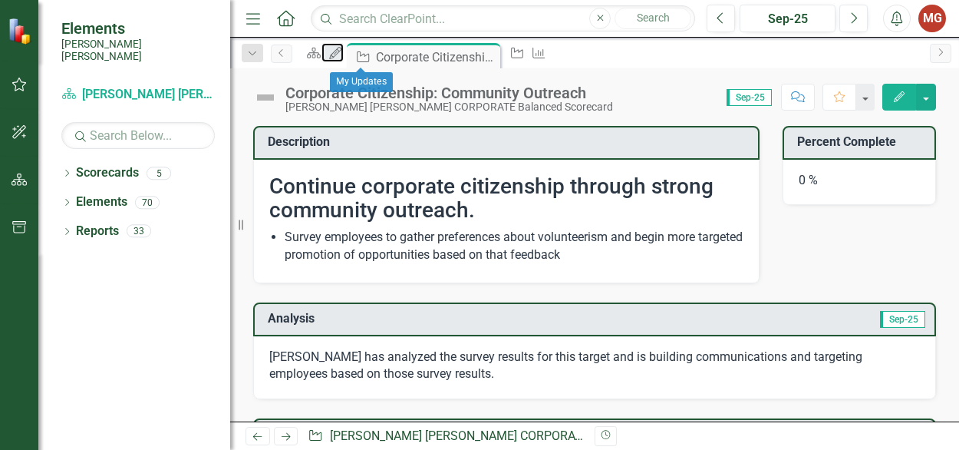
click at [343, 56] on icon "My Updates" at bounding box center [335, 53] width 15 height 12
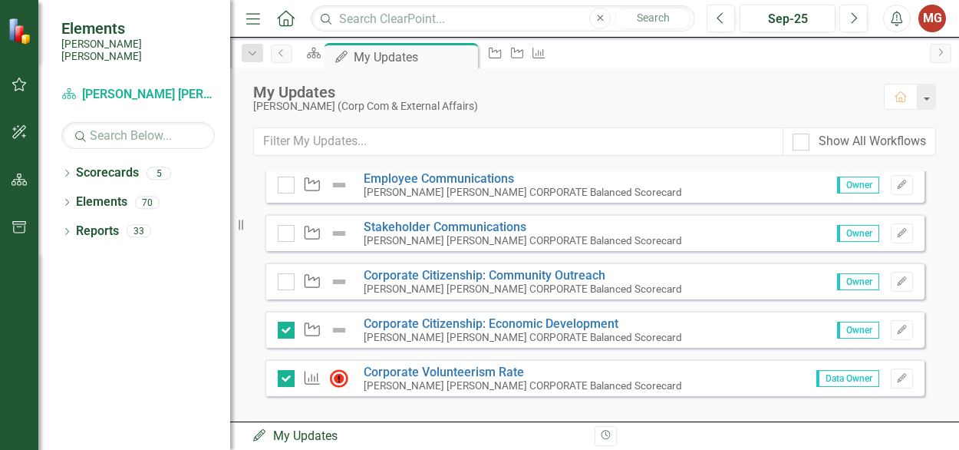
scroll to position [422, 0]
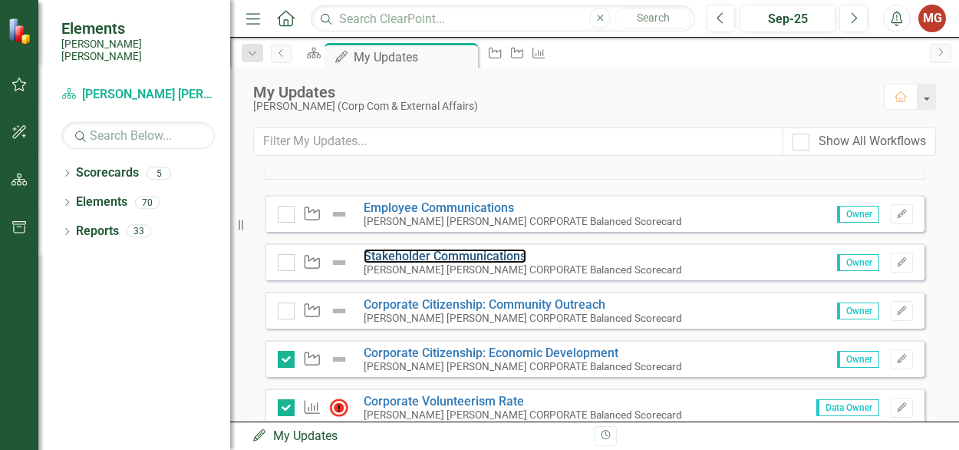
click at [436, 263] on link "Stakeholder Communications" at bounding box center [445, 256] width 163 height 15
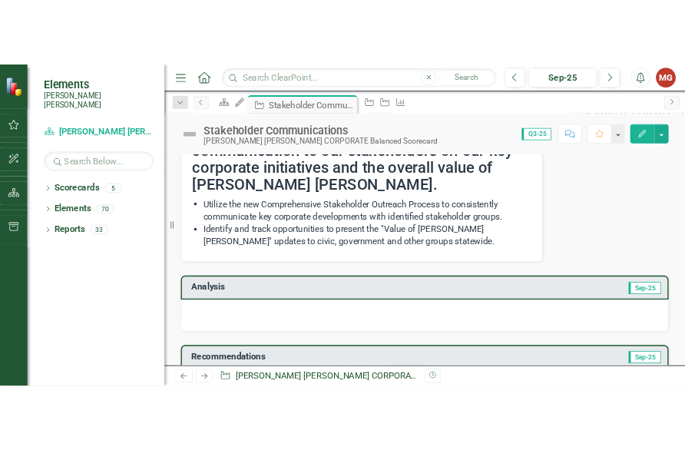
scroll to position [87, 0]
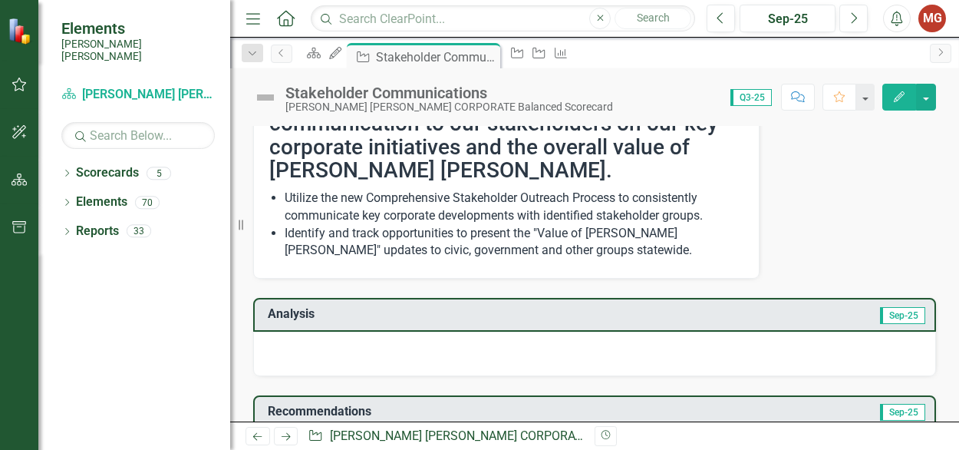
click at [411, 347] on div at bounding box center [594, 354] width 683 height 45
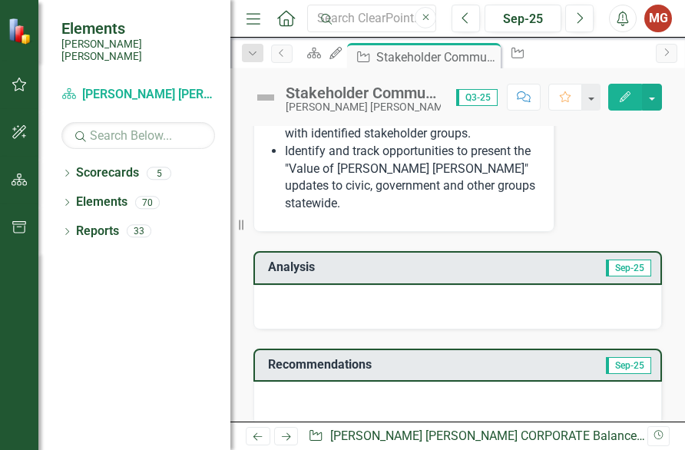
scroll to position [295, 0]
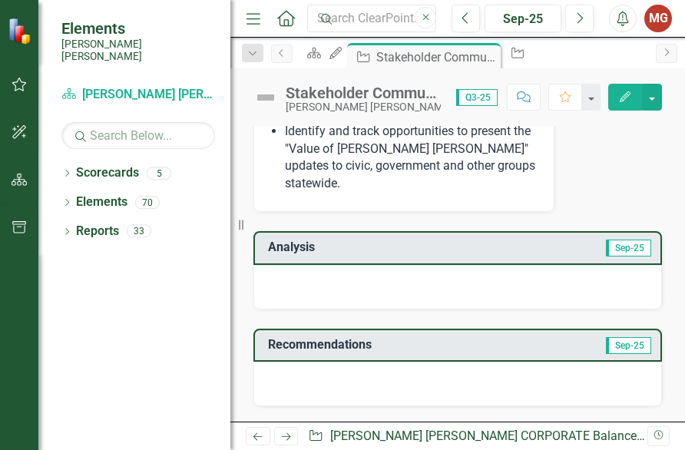
click at [272, 265] on div at bounding box center [457, 287] width 408 height 45
click at [277, 265] on div at bounding box center [457, 287] width 408 height 45
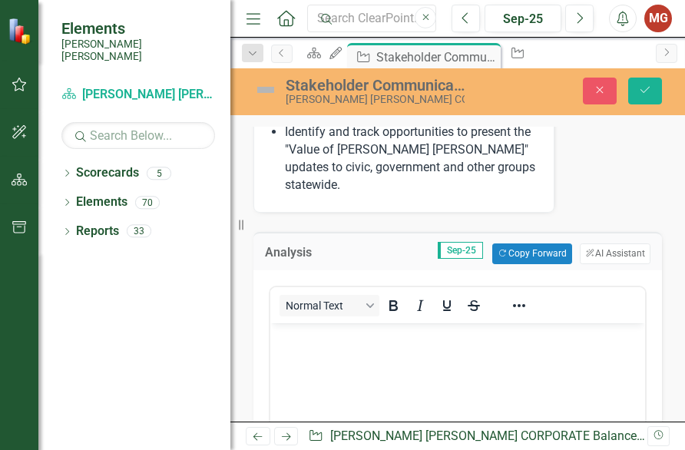
scroll to position [0, 0]
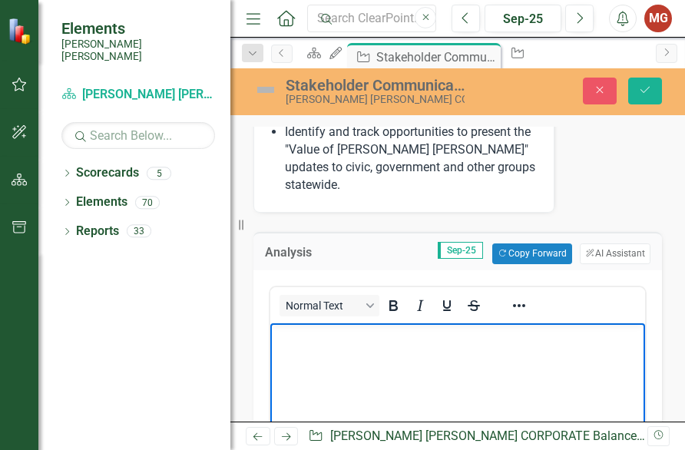
click at [309, 347] on body "Rich Text Area. Press ALT-0 for help." at bounding box center [457, 437] width 375 height 230
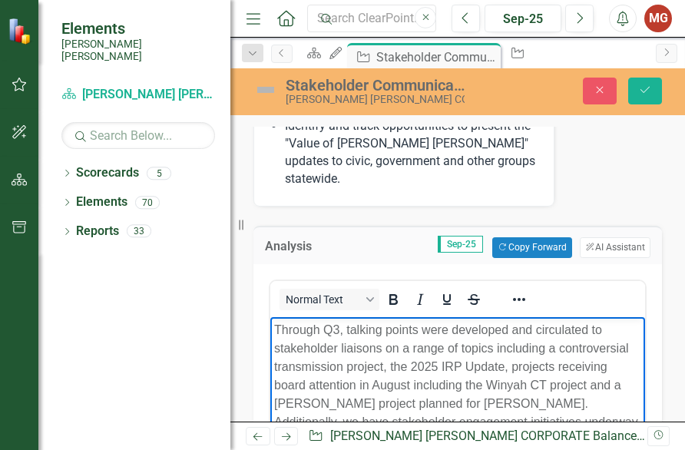
scroll to position [319, 0]
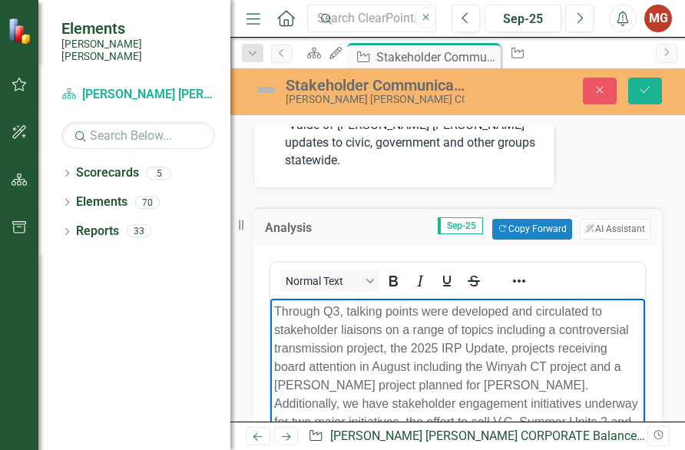
click at [274, 401] on p "Through Q3, talking points were developed and circulated to stakeholder liaison…" at bounding box center [457, 375] width 367 height 147
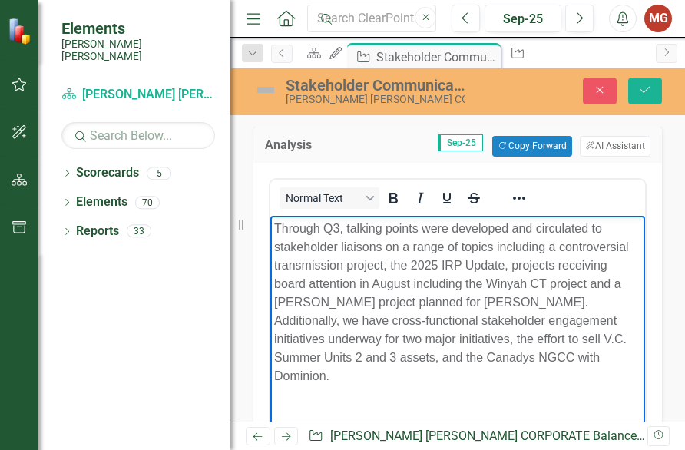
scroll to position [462, 0]
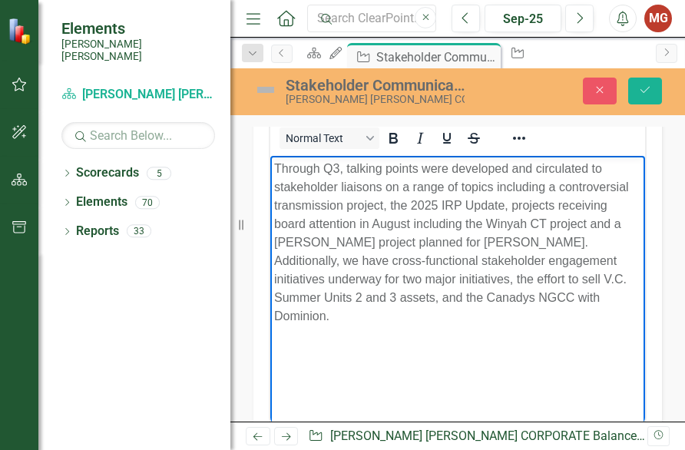
click at [543, 302] on p "Through Q3, talking points were developed and circulated to stakeholder liaison…" at bounding box center [457, 242] width 367 height 166
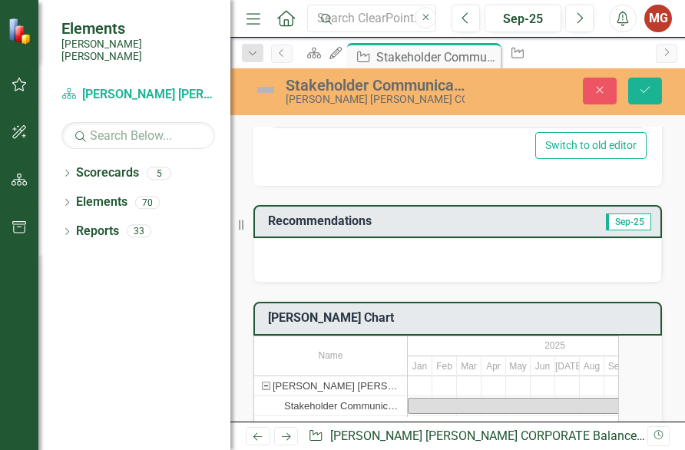
scroll to position [761, 0]
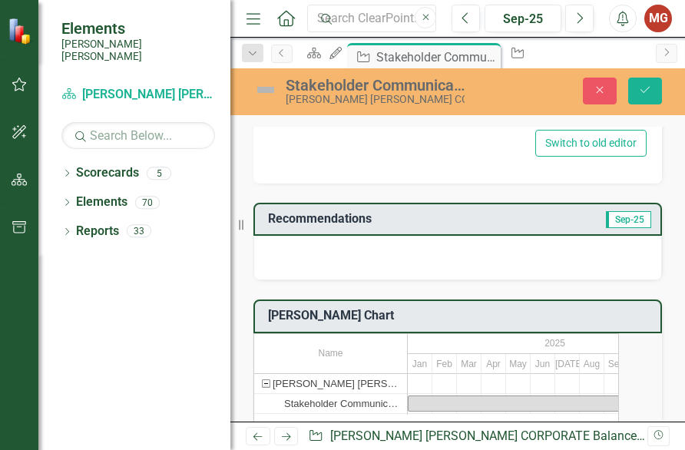
click at [470, 236] on div at bounding box center [457, 258] width 408 height 45
click at [310, 236] on div at bounding box center [457, 258] width 408 height 45
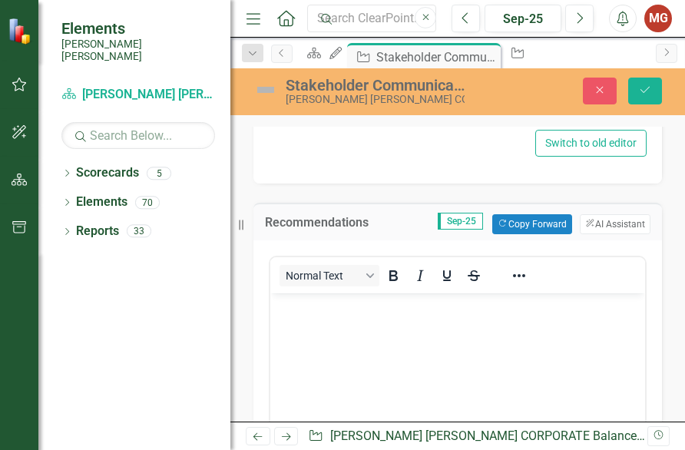
scroll to position [0, 0]
click at [301, 314] on p "Rich Text Area. Press ALT-0 for help." at bounding box center [457, 305] width 367 height 18
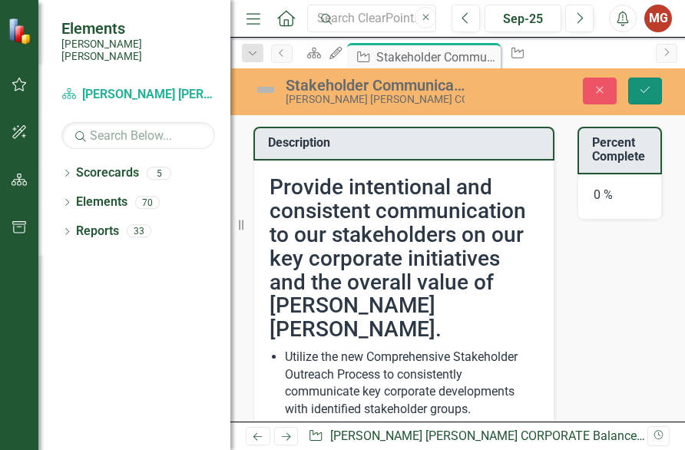
click at [645, 85] on icon "Save" at bounding box center [645, 89] width 14 height 11
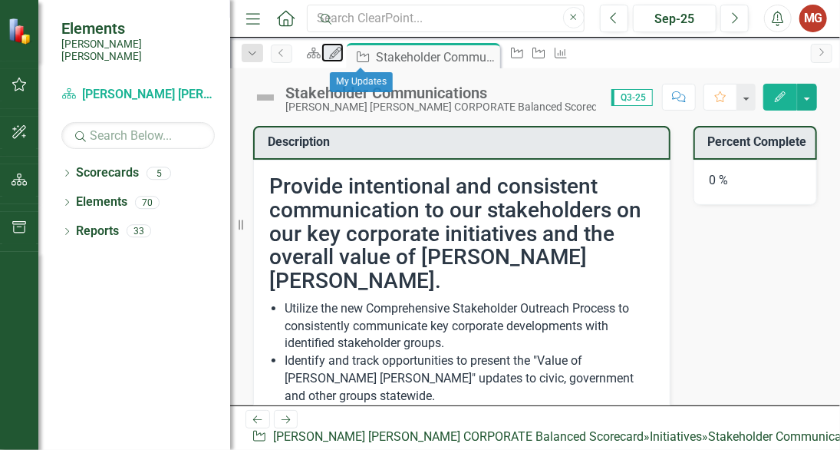
click at [343, 51] on icon "My Updates" at bounding box center [335, 53] width 15 height 12
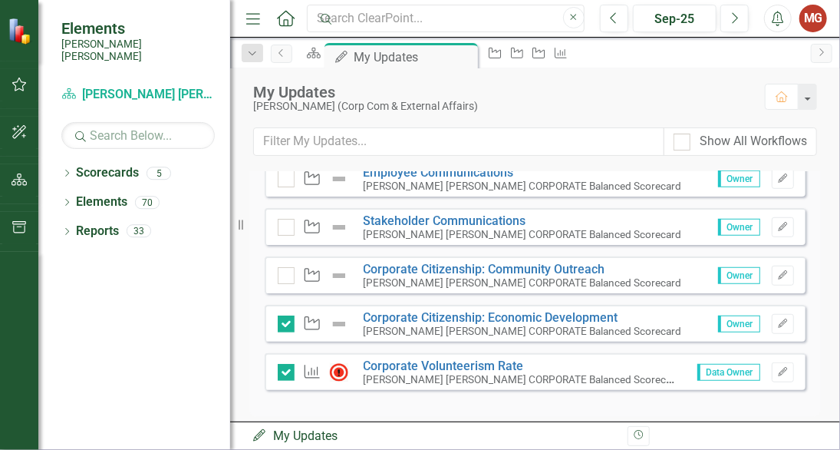
scroll to position [473, 0]
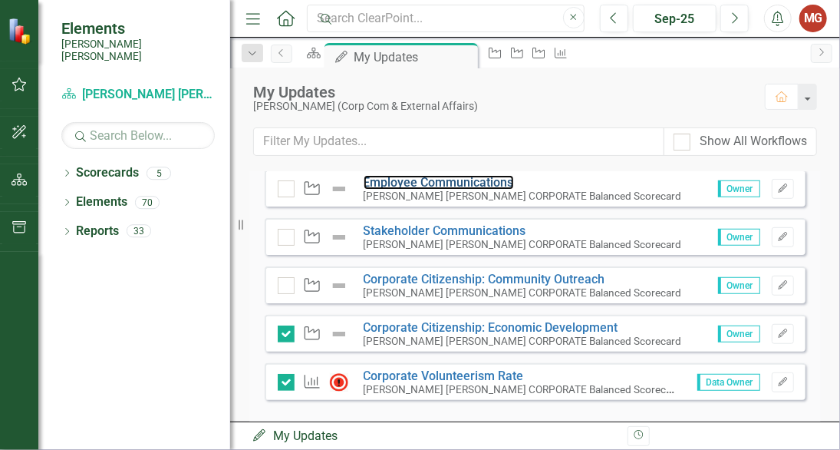
click at [423, 190] on link "Employee Communications" at bounding box center [439, 182] width 150 height 15
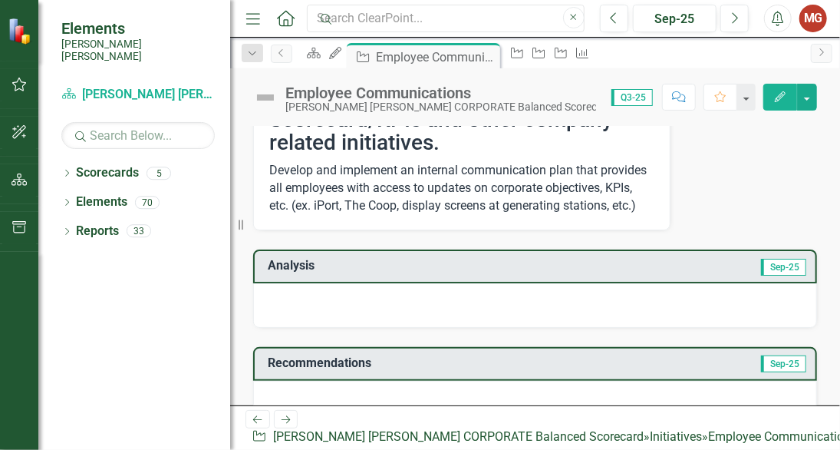
scroll to position [116, 0]
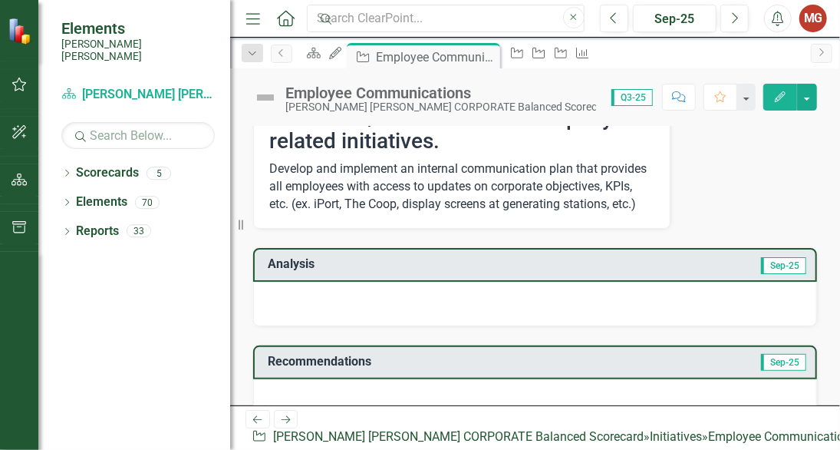
click at [275, 312] on div at bounding box center [535, 304] width 564 height 45
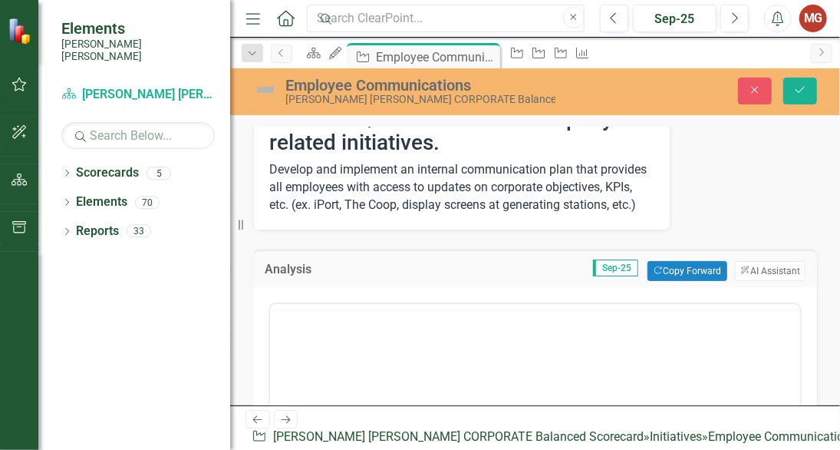
scroll to position [0, 0]
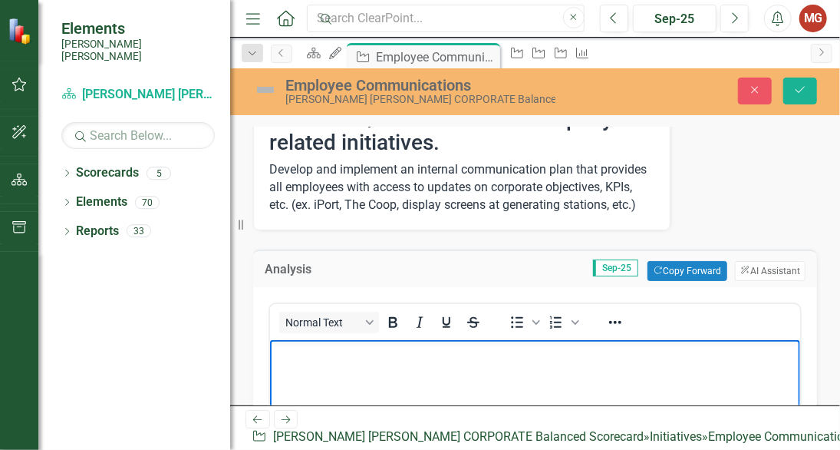
click at [282, 350] on p "Rich Text Area. Press ALT-0 for help." at bounding box center [534, 352] width 523 height 18
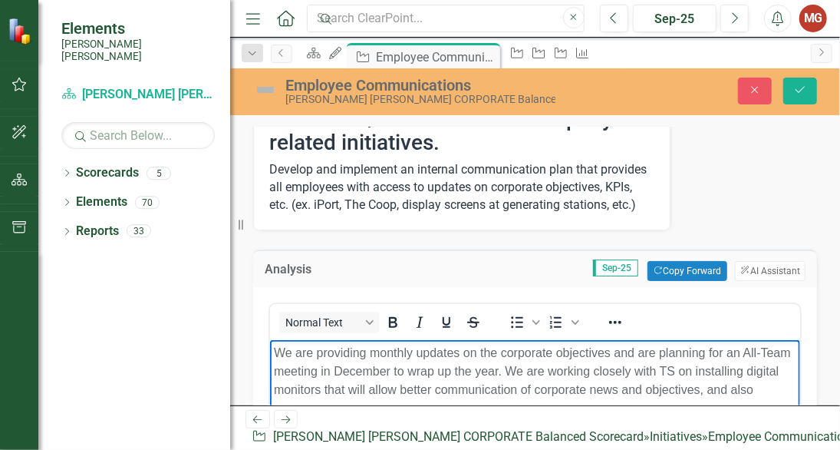
scroll to position [125, 0]
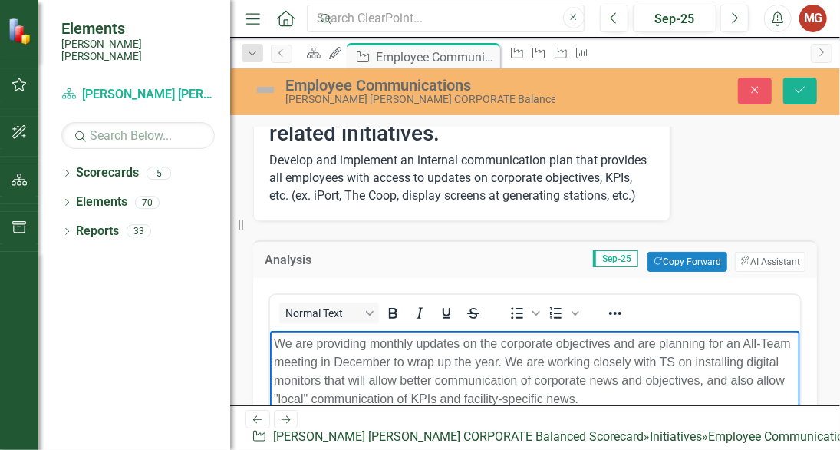
click at [558, 379] on p "We are providing monthly updates on the corporate objectives and are planning f…" at bounding box center [534, 371] width 523 height 74
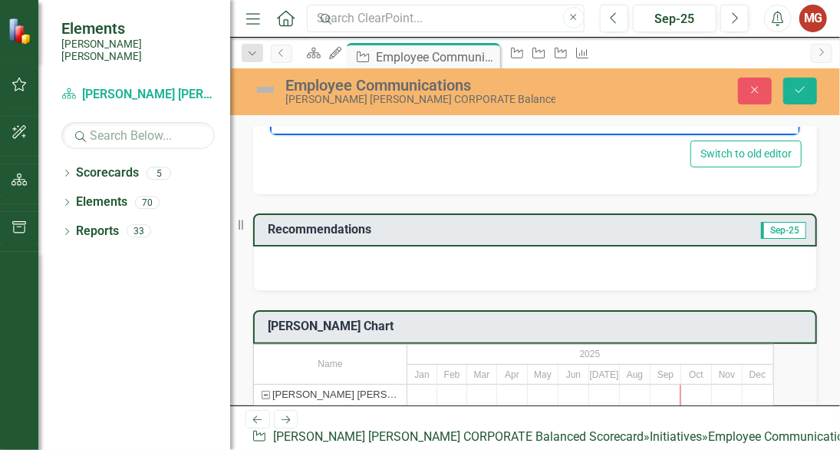
scroll to position [586, 0]
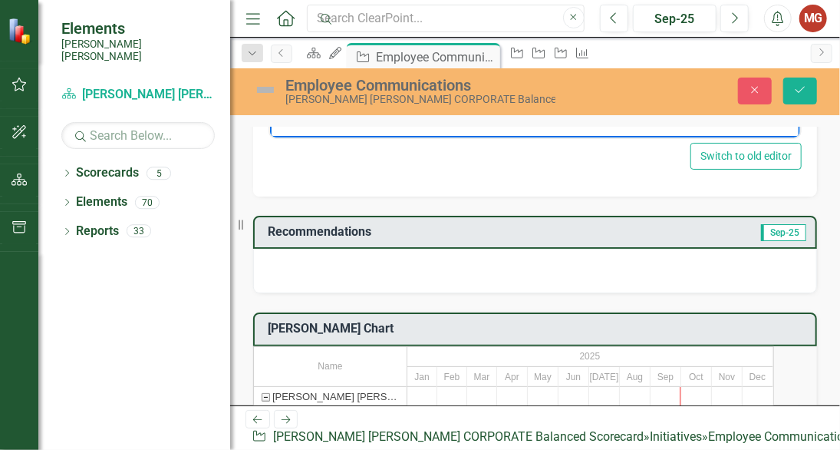
click at [626, 282] on div at bounding box center [535, 271] width 564 height 45
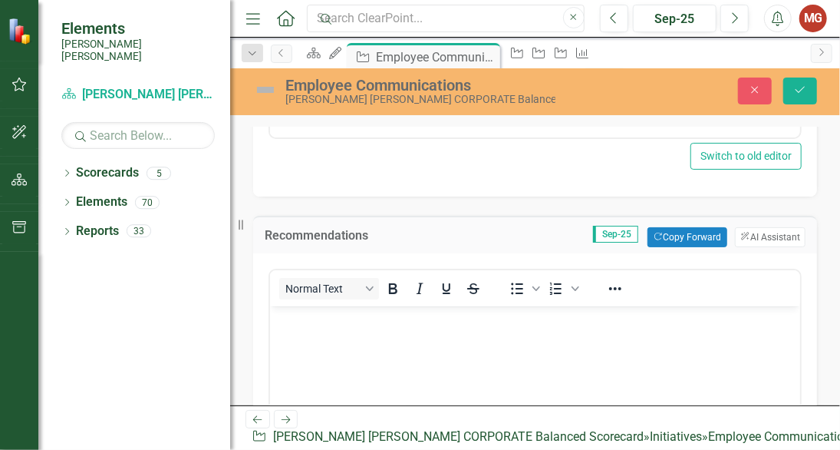
scroll to position [0, 0]
click at [434, 323] on p "Rich Text Area. Press ALT-0 for help." at bounding box center [534, 318] width 523 height 18
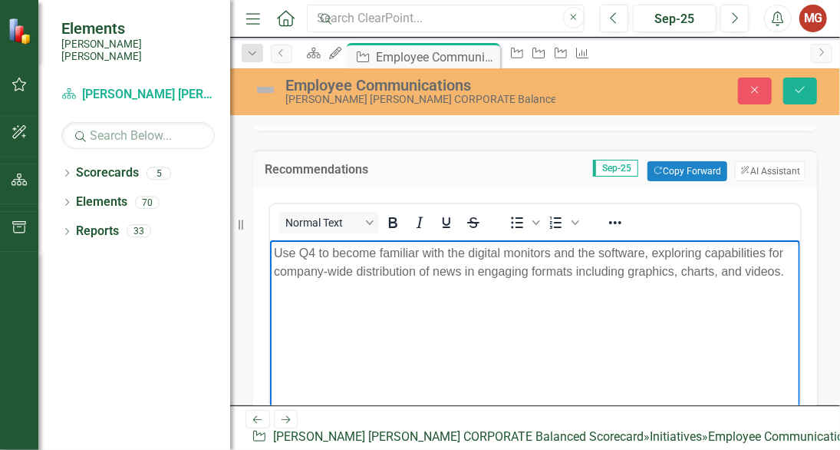
scroll to position [672, 0]
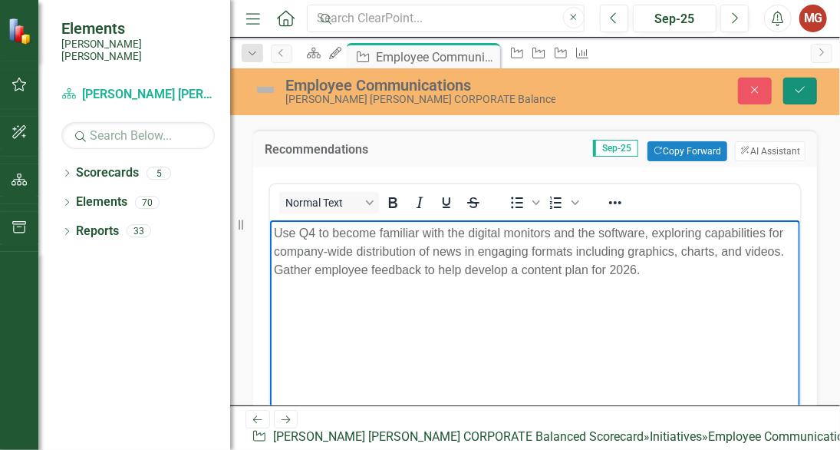
click at [800, 90] on icon "Save" at bounding box center [801, 89] width 14 height 11
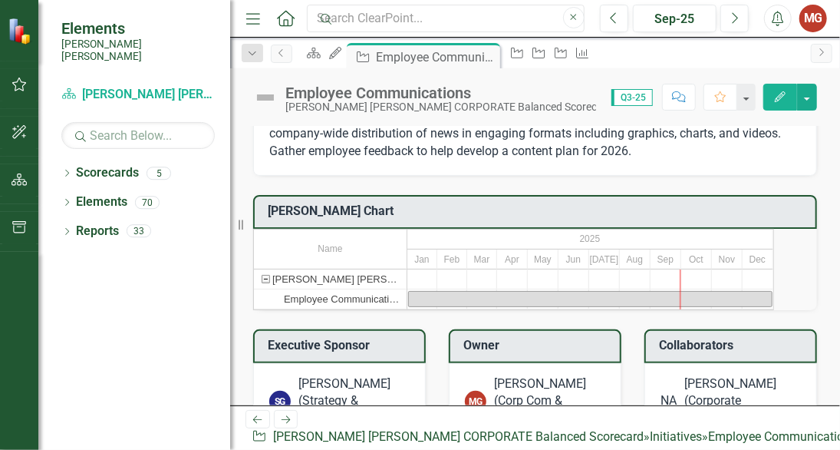
scroll to position [469, 0]
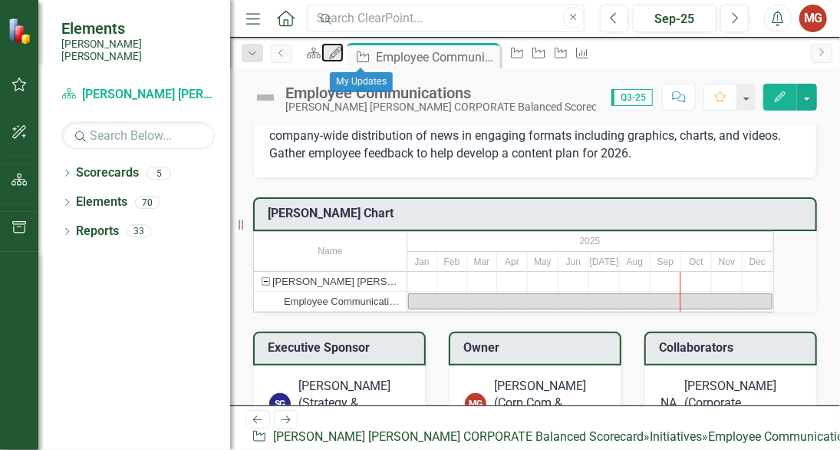
click at [343, 54] on icon "My Updates" at bounding box center [335, 53] width 15 height 12
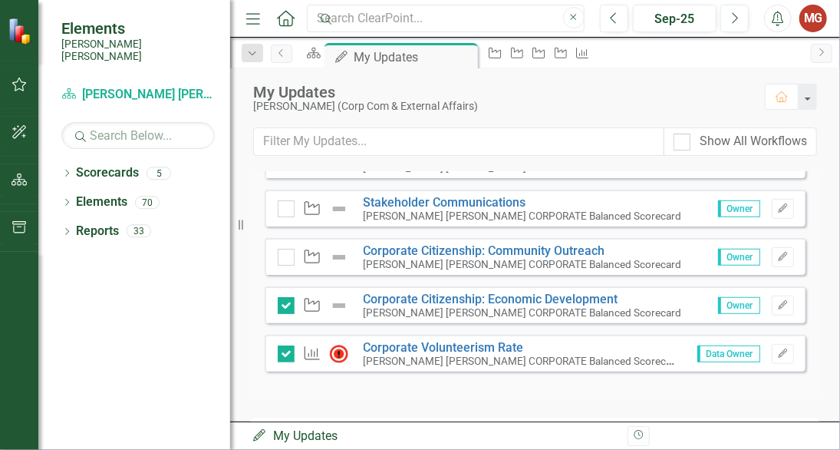
scroll to position [498, 0]
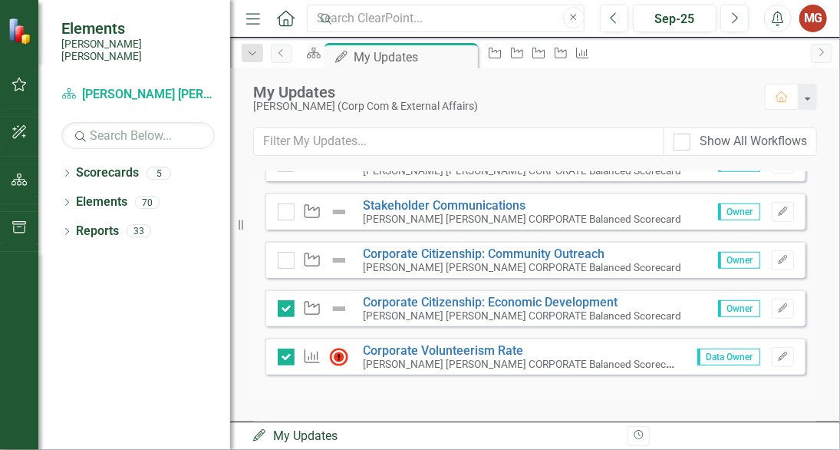
click at [284, 269] on div at bounding box center [286, 260] width 17 height 17
click at [284, 262] on input "checkbox" at bounding box center [283, 257] width 10 height 10
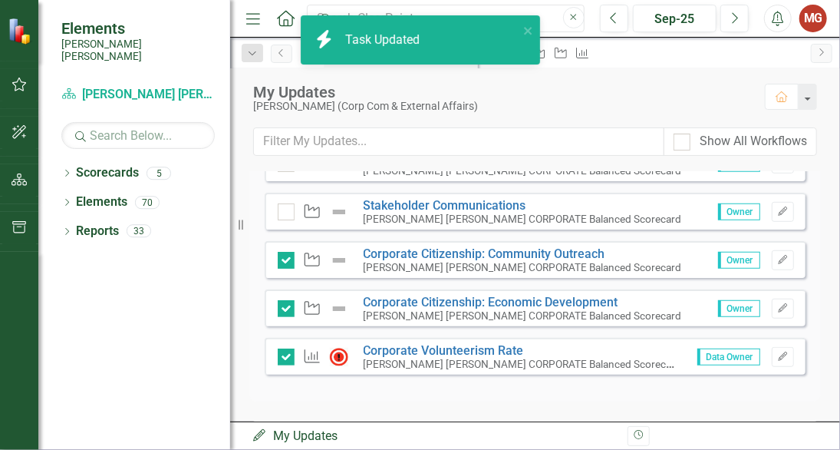
checkbox input "true"
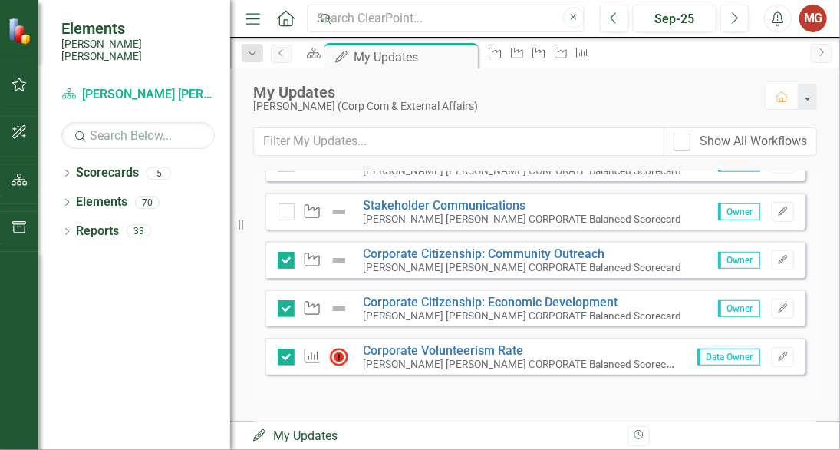
click at [286, 213] on input "checkbox" at bounding box center [283, 208] width 10 height 10
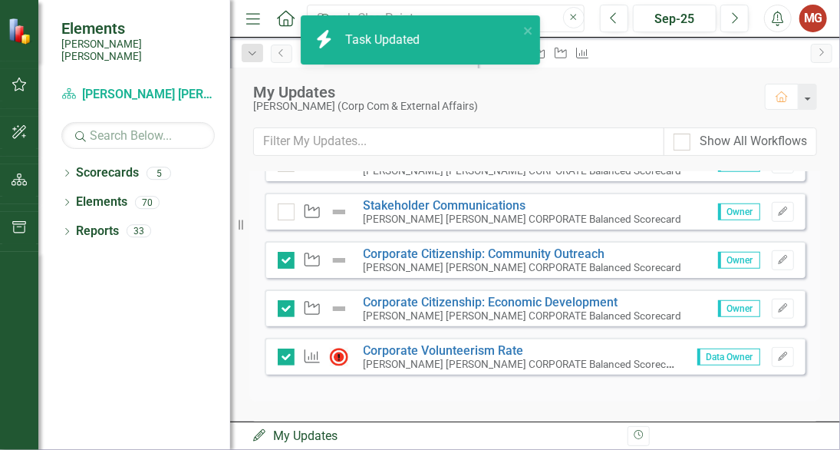
checkbox input "true"
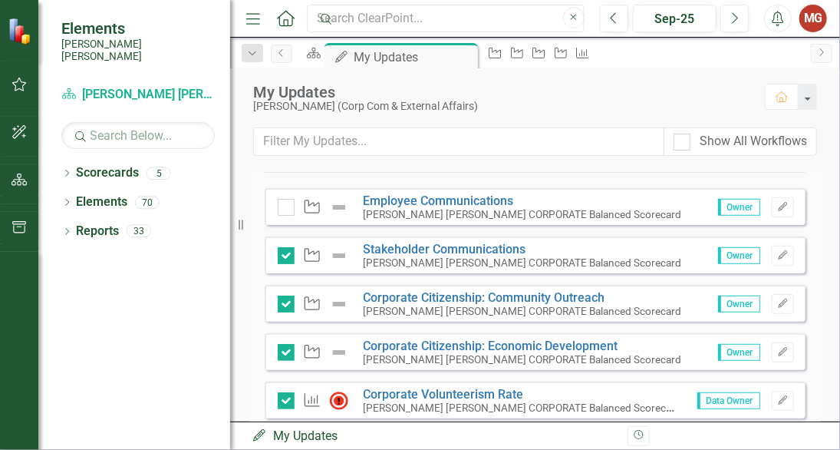
scroll to position [431, 0]
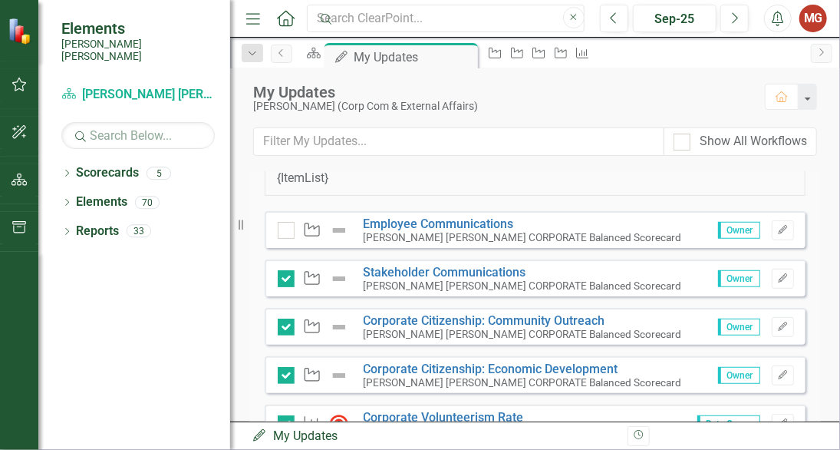
click at [282, 239] on div at bounding box center [286, 230] width 17 height 17
click at [282, 232] on input "checkbox" at bounding box center [283, 227] width 10 height 10
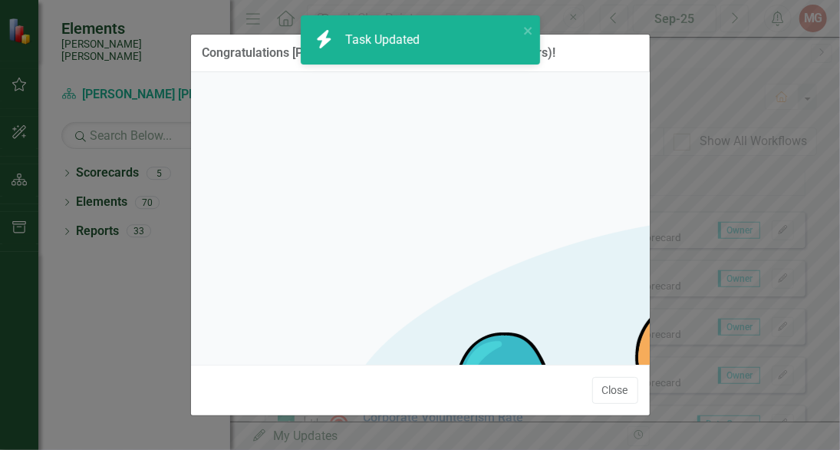
checkbox input "true"
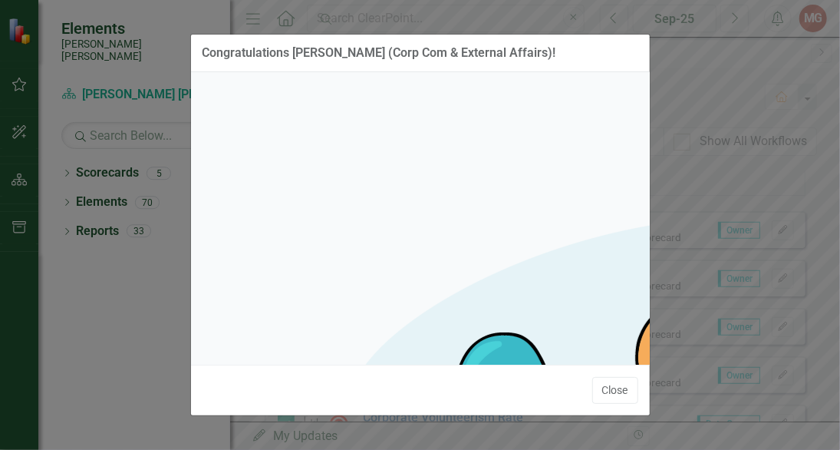
click at [619, 395] on button "Close" at bounding box center [616, 390] width 46 height 27
